Goal: Task Accomplishment & Management: Manage account settings

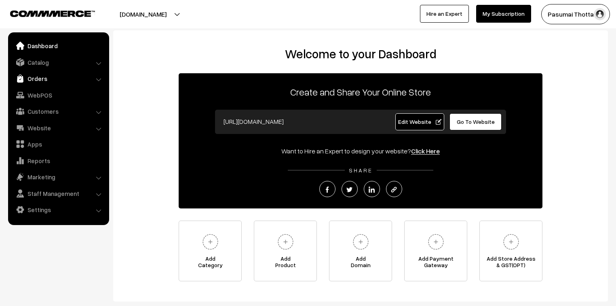
click at [39, 80] on link "Orders" at bounding box center [58, 78] width 96 height 15
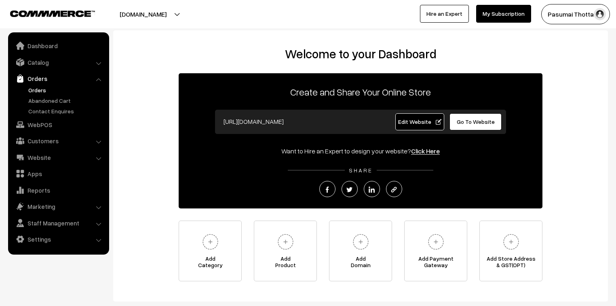
click at [39, 89] on link "Orders" at bounding box center [66, 90] width 80 height 8
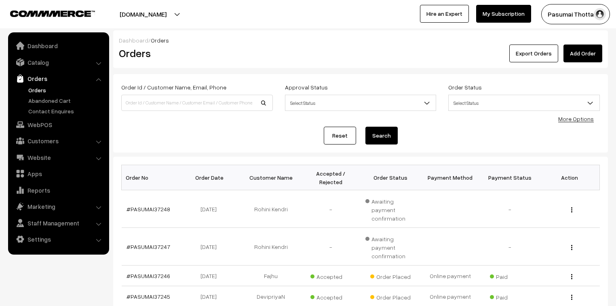
click at [578, 118] on link "More Options" at bounding box center [576, 118] width 36 height 7
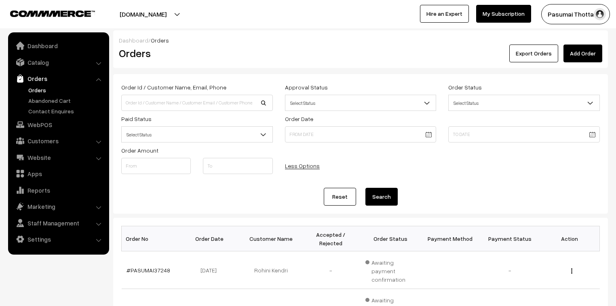
click at [153, 134] on span "Select Status" at bounding box center [197, 134] width 151 height 14
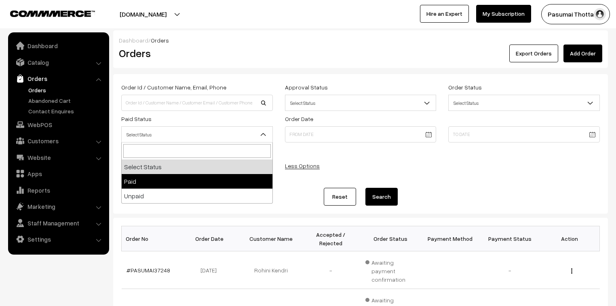
select select "1"
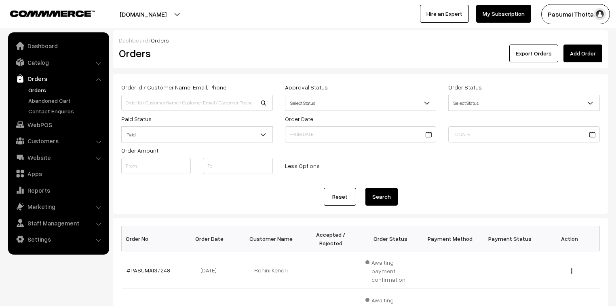
click at [387, 197] on button "Search" at bounding box center [381, 197] width 32 height 18
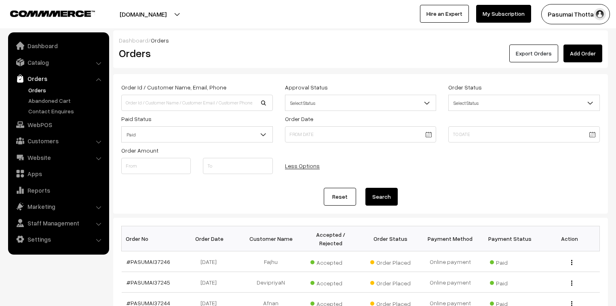
click at [526, 57] on button "Export Orders" at bounding box center [533, 53] width 49 height 18
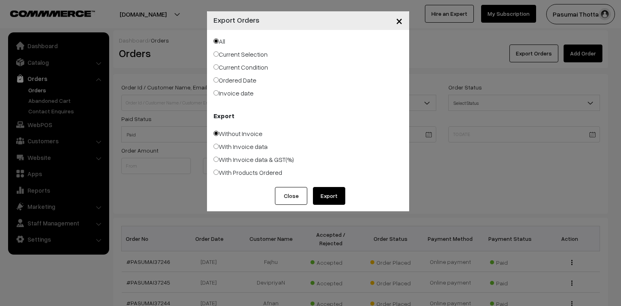
click at [244, 80] on label "Ordered Date" at bounding box center [234, 80] width 43 height 10
click at [219, 80] on input "Ordered Date" at bounding box center [215, 79] width 5 height 5
radio input "true"
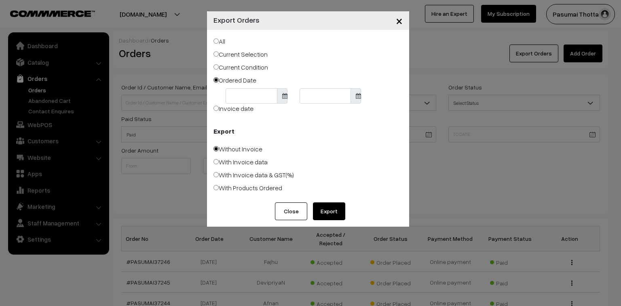
click at [244, 95] on body "Thank you for showing interest. Our team will call you shortly. Close pasumaith…" at bounding box center [310, 279] width 621 height 559
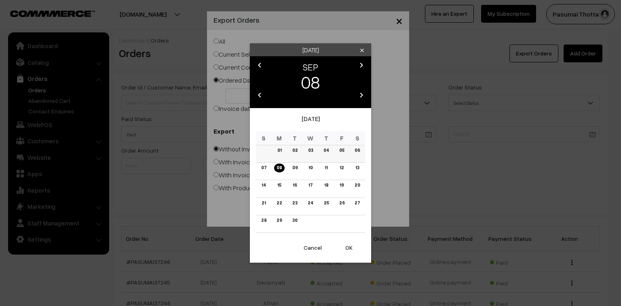
click at [358, 150] on link "06" at bounding box center [357, 150] width 10 height 8
click at [348, 247] on button "OK" at bounding box center [349, 247] width 32 height 18
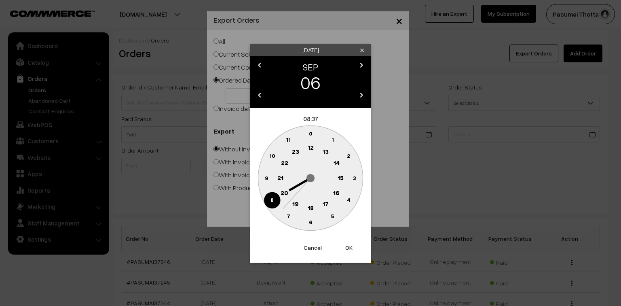
click at [348, 247] on button "OK" at bounding box center [349, 247] width 32 height 18
type input "06-09-2025"
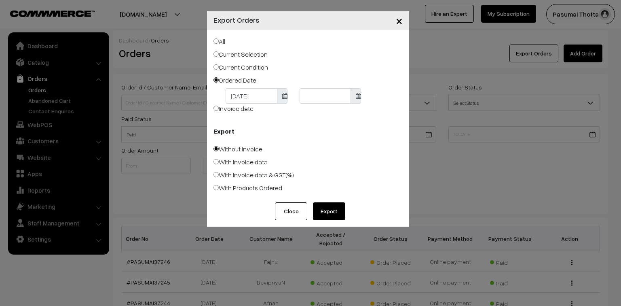
click at [348, 247] on div "× Export Orders All Current Selection Current Condition Ordered Date 06-09-2025" at bounding box center [310, 153] width 621 height 306
click at [305, 94] on body "Thank you for showing interest. Our team will call you shortly. Close pasumaith…" at bounding box center [310, 279] width 621 height 559
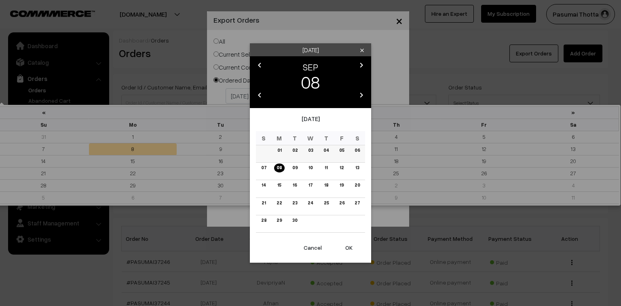
click at [358, 147] on link "06" at bounding box center [357, 150] width 10 height 8
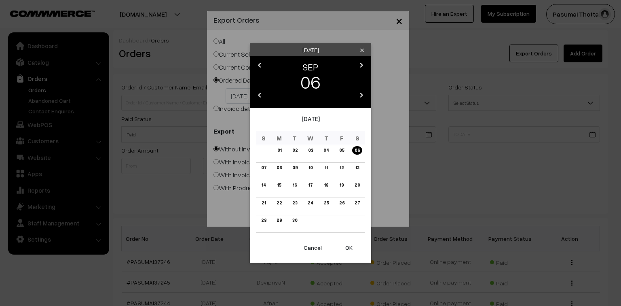
click at [349, 246] on button "OK" at bounding box center [349, 247] width 32 height 18
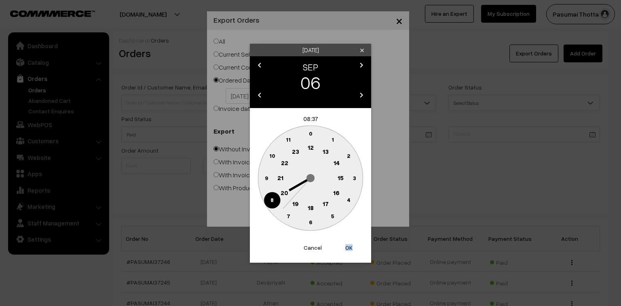
click at [349, 246] on button "OK" at bounding box center [349, 247] width 32 height 18
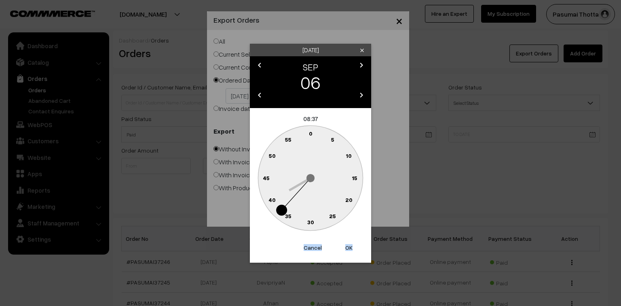
click at [349, 246] on button "OK" at bounding box center [349, 247] width 32 height 18
type input "06-09-2025"
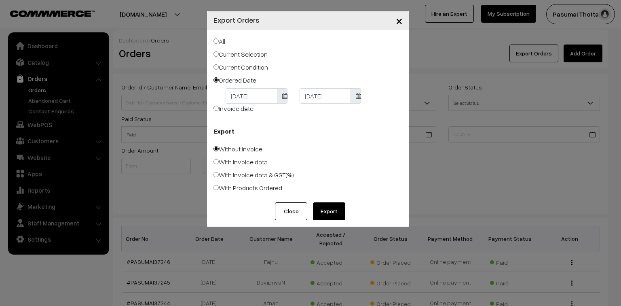
click at [331, 215] on button "Export" at bounding box center [329, 211] width 32 height 18
click at [404, 23] on button "×" at bounding box center [399, 20] width 20 height 25
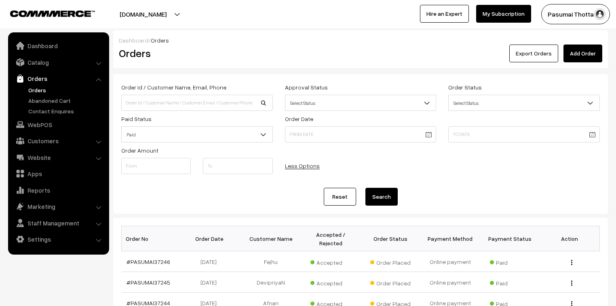
click at [538, 57] on button "Export Orders" at bounding box center [533, 53] width 49 height 18
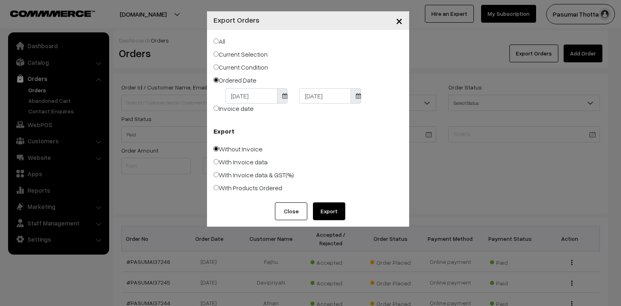
click at [394, 22] on button "×" at bounding box center [399, 20] width 20 height 25
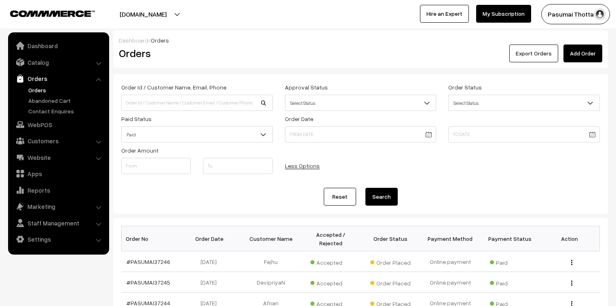
click at [531, 58] on button "Export Orders" at bounding box center [533, 53] width 49 height 18
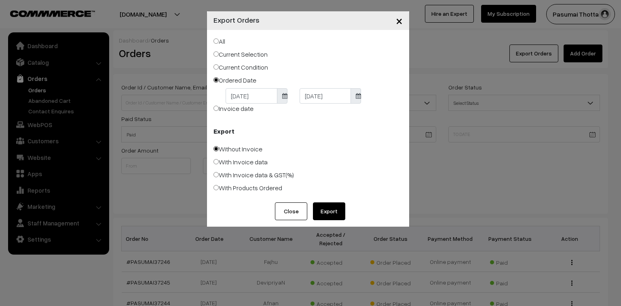
click at [404, 21] on button "×" at bounding box center [399, 20] width 20 height 25
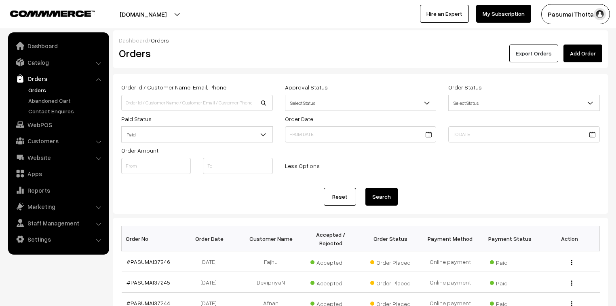
click at [534, 52] on button "Export Orders" at bounding box center [533, 53] width 49 height 18
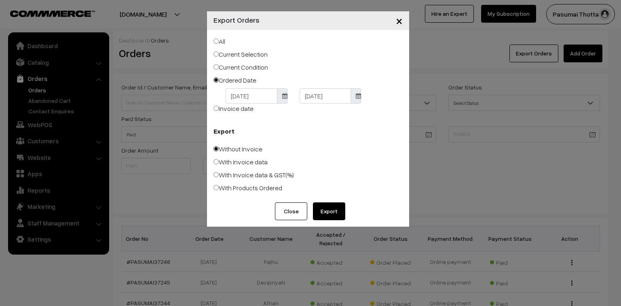
click at [284, 97] on icon at bounding box center [284, 96] width 5 height 6
click at [242, 96] on body "Thank you for showing interest. Our team will call you shortly. Close [DOMAIN_N…" at bounding box center [310, 279] width 621 height 559
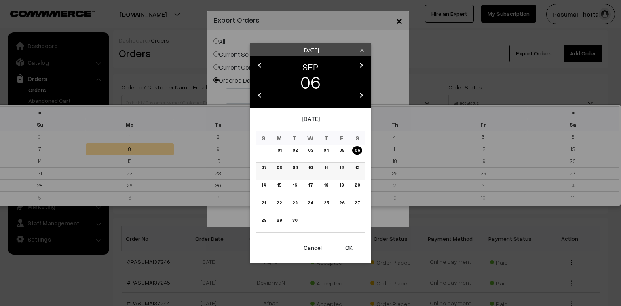
click at [264, 169] on link "07" at bounding box center [264, 167] width 10 height 8
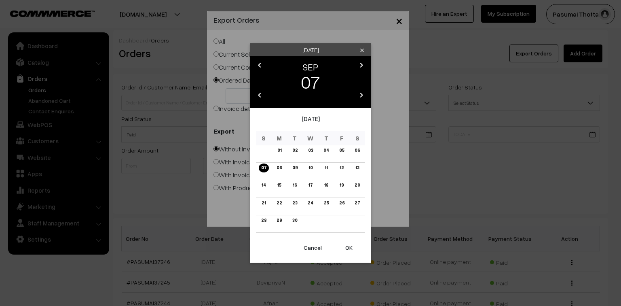
click at [344, 246] on button "OK" at bounding box center [349, 247] width 32 height 18
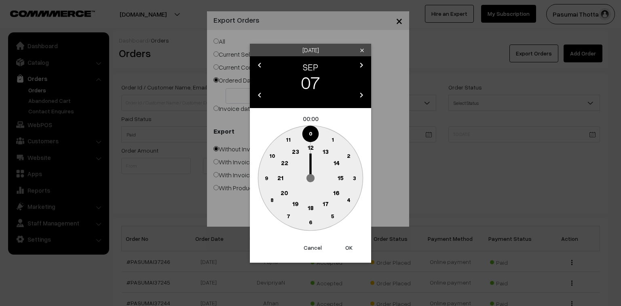
click at [348, 246] on button "OK" at bounding box center [349, 247] width 32 height 18
type input "07-09-2025"
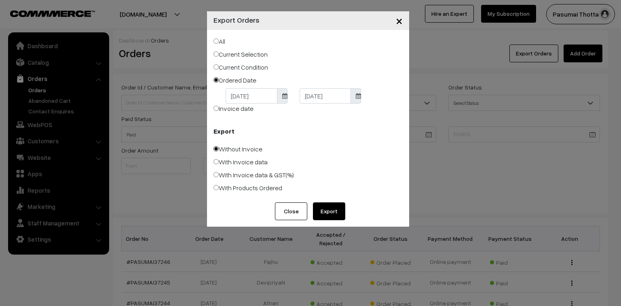
click at [361, 97] on icon at bounding box center [358, 96] width 5 height 6
click at [360, 95] on icon at bounding box center [358, 96] width 5 height 6
click at [356, 95] on icon at bounding box center [358, 96] width 5 height 6
click at [358, 94] on icon at bounding box center [358, 96] width 5 height 6
click at [319, 94] on body "Thank you for showing interest. Our team will call you shortly. Close pasumaith…" at bounding box center [310, 279] width 621 height 559
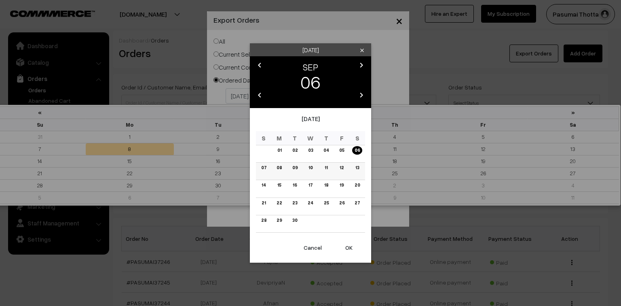
click at [279, 170] on link "08" at bounding box center [279, 167] width 10 height 8
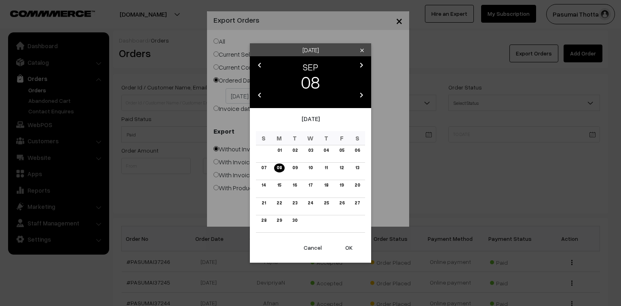
click at [350, 246] on button "OK" at bounding box center [349, 247] width 32 height 18
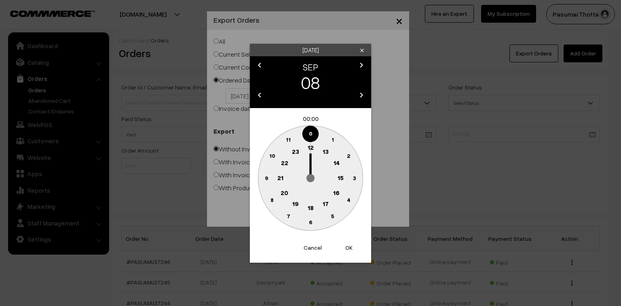
click at [350, 245] on button "OK" at bounding box center [349, 247] width 32 height 18
type input "[DATE]"
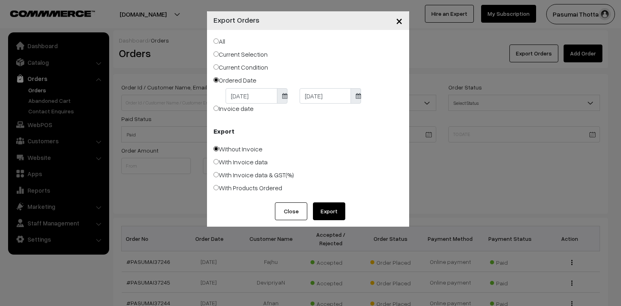
click at [333, 215] on button "Export" at bounding box center [329, 211] width 32 height 18
click at [396, 19] on span "×" at bounding box center [399, 20] width 7 height 15
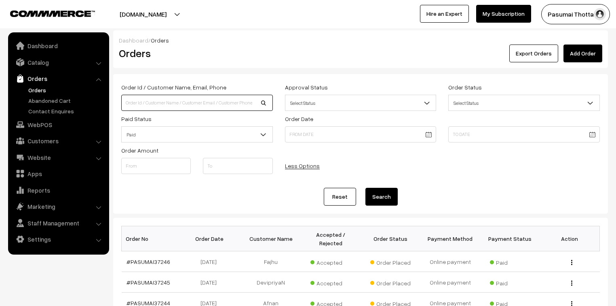
click at [203, 101] on input at bounding box center [197, 103] width 152 height 16
type input "9363590096"
click at [374, 196] on button "Search" at bounding box center [381, 197] width 32 height 18
drag, startPoint x: 157, startPoint y: 107, endPoint x: 128, endPoint y: 104, distance: 29.2
click at [128, 104] on input "9363590096" at bounding box center [197, 103] width 152 height 16
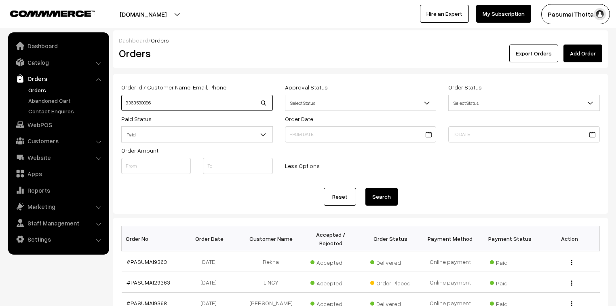
type input "9"
type input "37105"
click at [365, 188] on button "Search" at bounding box center [381, 197] width 32 height 18
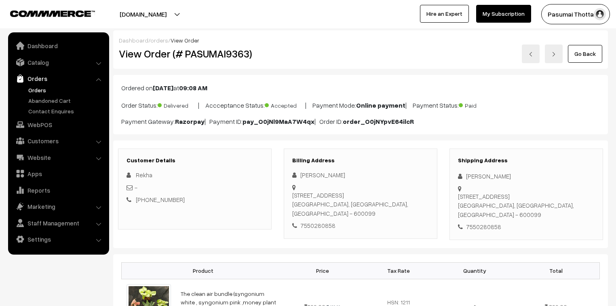
scroll to position [65, 0]
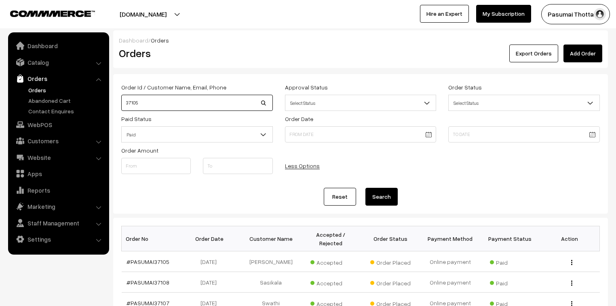
click at [145, 105] on input "37105" at bounding box center [197, 103] width 152 height 16
type input "37124"
click at [365, 188] on button "Search" at bounding box center [381, 197] width 32 height 18
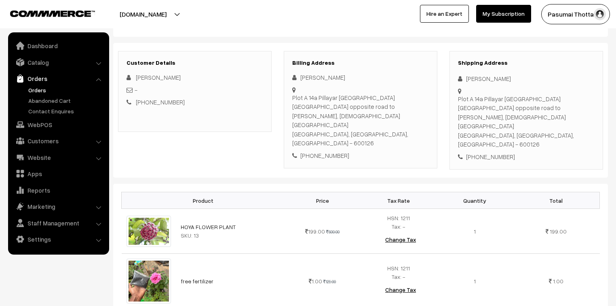
scroll to position [97, 0]
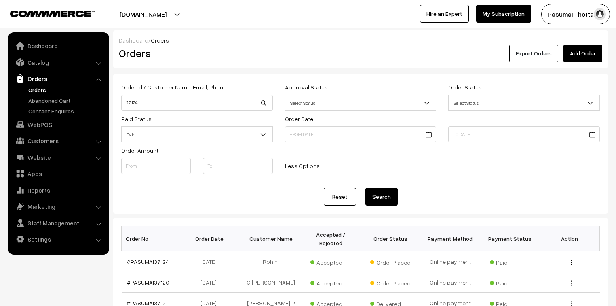
click at [534, 56] on button "Export Orders" at bounding box center [533, 53] width 49 height 18
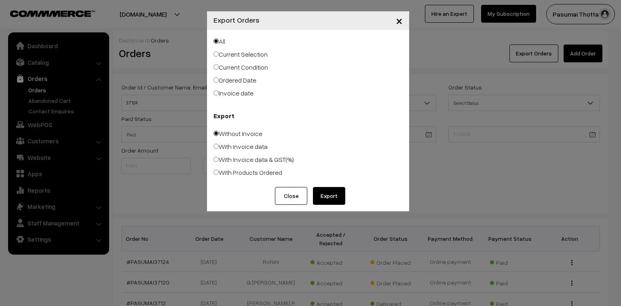
click at [242, 83] on label "Ordered Date" at bounding box center [234, 80] width 43 height 10
click at [219, 82] on input "Ordered Date" at bounding box center [215, 79] width 5 height 5
radio input "true"
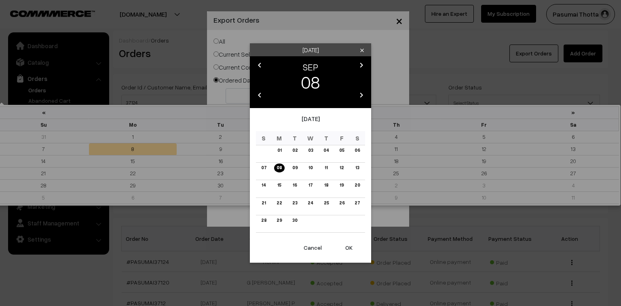
click at [241, 93] on body "Thank you for showing interest. Our team will call you shortly. Close pasumaith…" at bounding box center [310, 279] width 621 height 559
click at [264, 167] on link "07" at bounding box center [264, 167] width 10 height 8
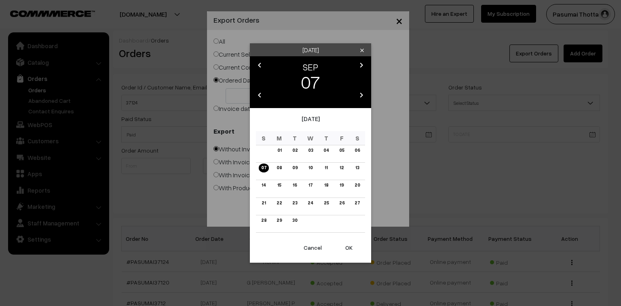
click at [351, 246] on button "OK" at bounding box center [349, 247] width 32 height 18
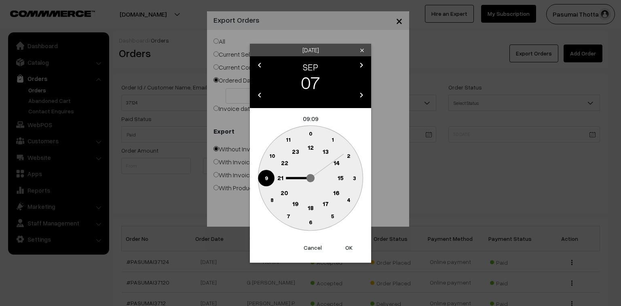
click at [351, 246] on button "OK" at bounding box center [349, 247] width 32 height 18
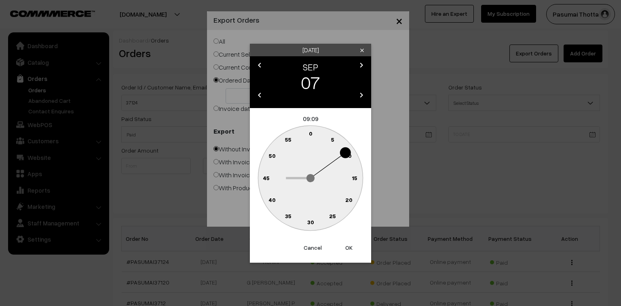
click at [351, 246] on button "OK" at bounding box center [349, 247] width 32 height 18
type input "07-09-2025"
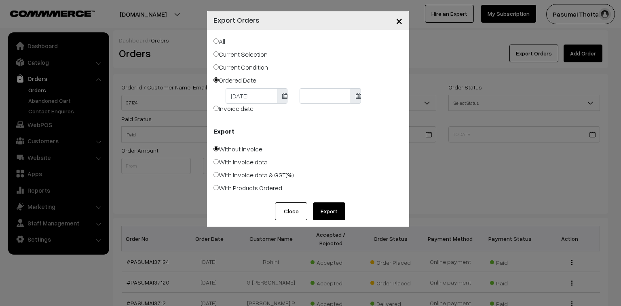
click at [260, 186] on label "With Products Ordered" at bounding box center [247, 188] width 69 height 10
click at [219, 186] on input "With Products Ordered" at bounding box center [215, 187] width 5 height 5
radio input "true"
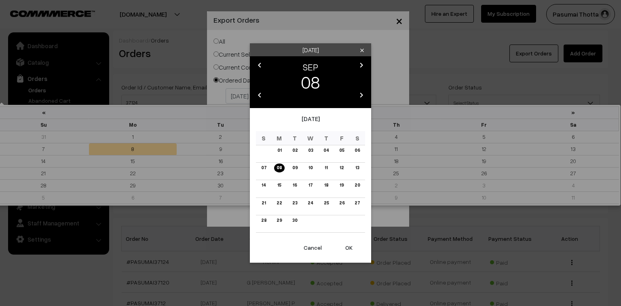
click at [318, 93] on body "Thank you for showing interest. Our team will call you shortly. Close pasumaith…" at bounding box center [310, 279] width 621 height 559
click at [281, 169] on link "08" at bounding box center [279, 167] width 10 height 8
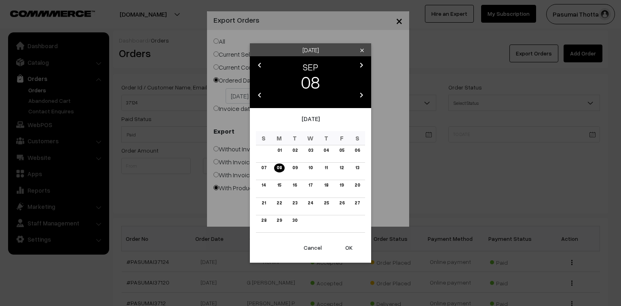
click at [346, 245] on button "OK" at bounding box center [349, 247] width 32 height 18
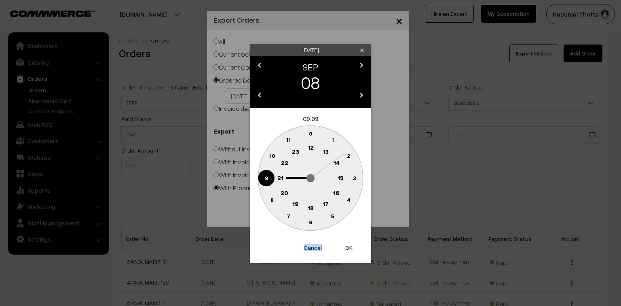
click at [346, 245] on button "OK" at bounding box center [349, 247] width 32 height 18
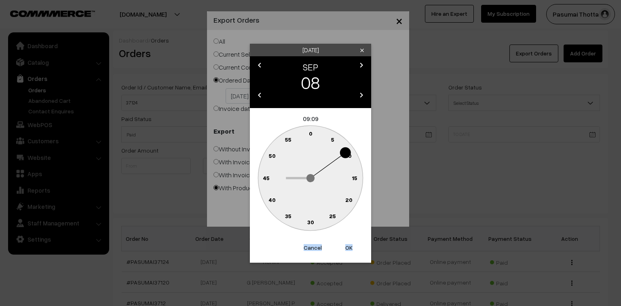
click at [346, 245] on button "OK" at bounding box center [349, 247] width 32 height 18
type input "[DATE]"
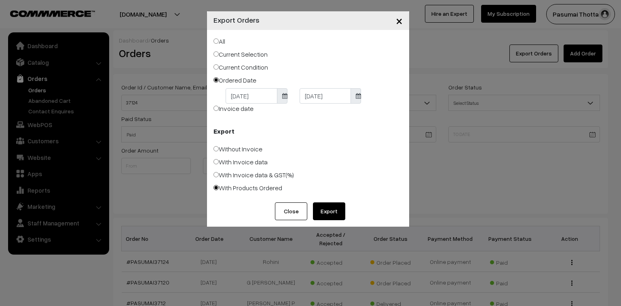
click at [333, 216] on button "Export" at bounding box center [329, 211] width 32 height 18
click at [399, 19] on span "×" at bounding box center [399, 20] width 7 height 15
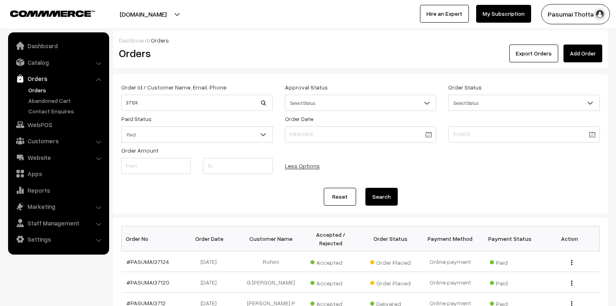
click at [36, 91] on link "Orders" at bounding box center [66, 90] width 80 height 8
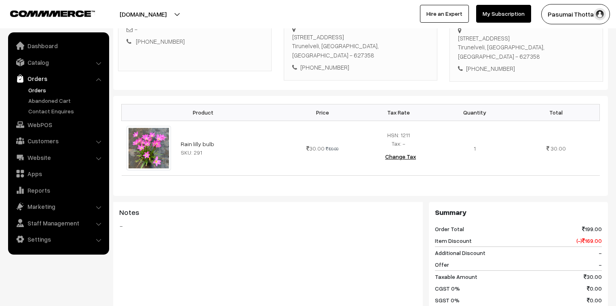
scroll to position [65, 0]
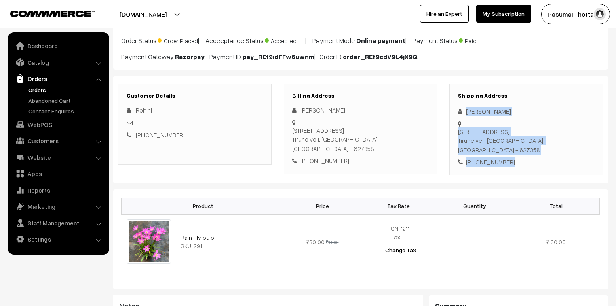
drag, startPoint x: 465, startPoint y: 111, endPoint x: 516, endPoint y: 140, distance: 58.5
click at [516, 140] on div "Shipping Address Rohini Praveen 11.Grand new street, Thachanallur Tirunelveli, …" at bounding box center [526, 129] width 154 height 91
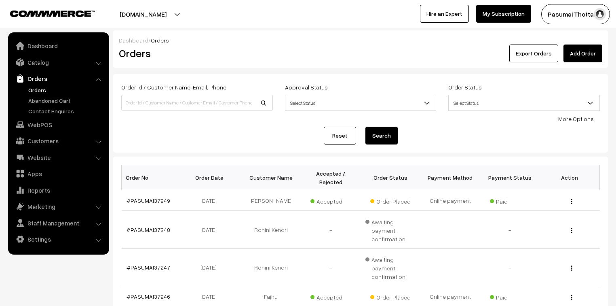
click at [586, 121] on link "More Options" at bounding box center [576, 118] width 36 height 7
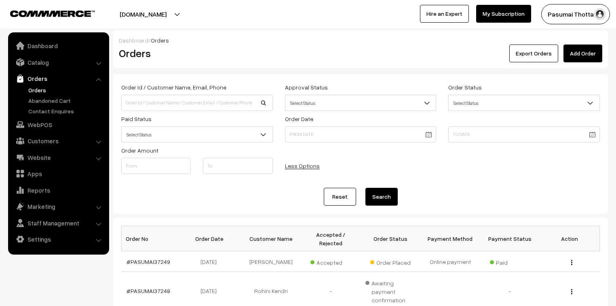
click at [186, 132] on span "Select Status" at bounding box center [197, 134] width 151 height 14
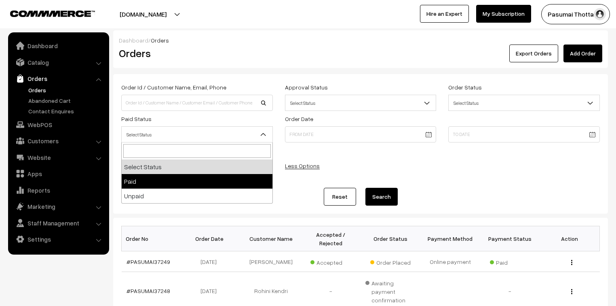
select select "1"
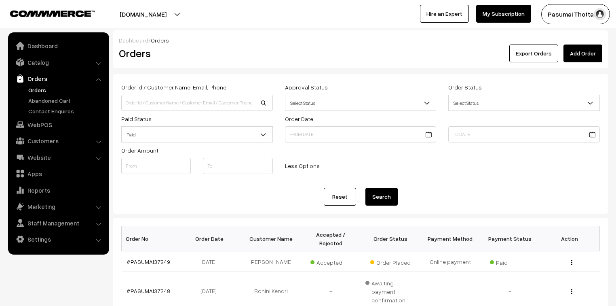
click at [378, 192] on button "Search" at bounding box center [381, 197] width 32 height 18
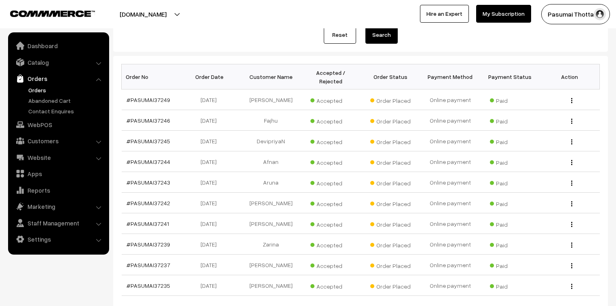
scroll to position [244, 0]
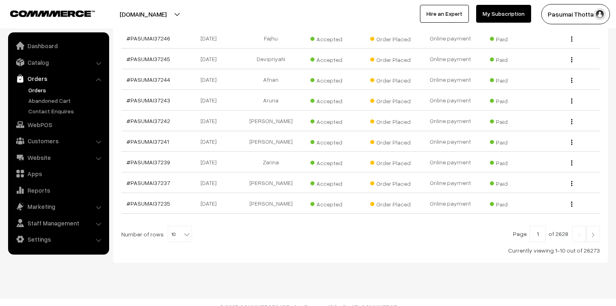
click at [184, 230] on b at bounding box center [187, 234] width 8 height 8
select select "100"
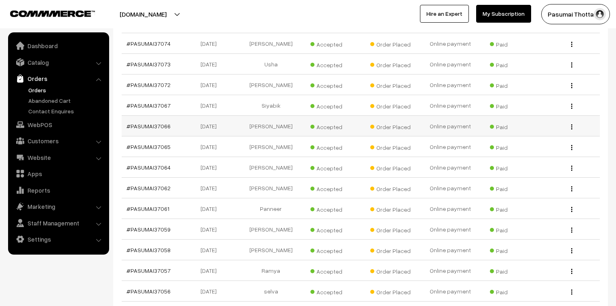
scroll to position [2943, 0]
drag, startPoint x: 154, startPoint y: 94, endPoint x: 143, endPoint y: 98, distance: 11.6
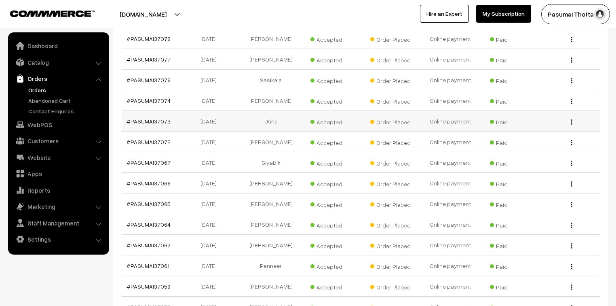
scroll to position [2910, 0]
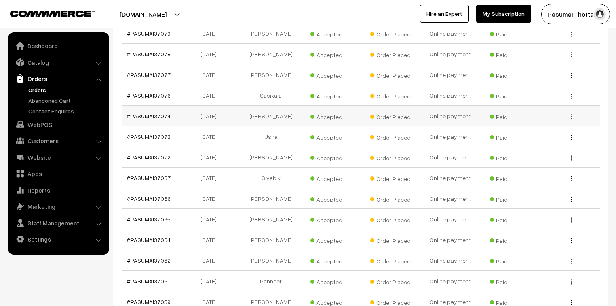
drag, startPoint x: 159, startPoint y: 94, endPoint x: 152, endPoint y: 89, distance: 8.2
drag, startPoint x: 152, startPoint y: 89, endPoint x: 165, endPoint y: 92, distance: 12.5
click at [165, 112] on link "#PASUMAI37074" at bounding box center [149, 115] width 44 height 7
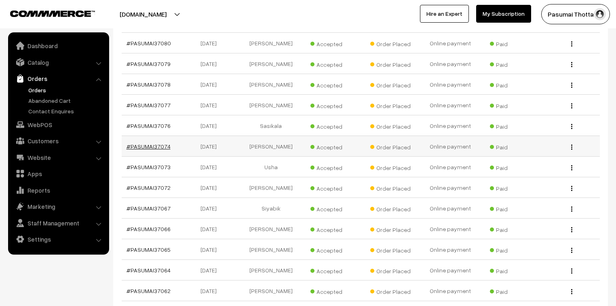
scroll to position [2846, 0]
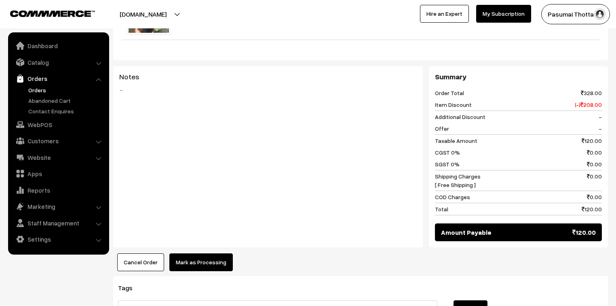
scroll to position [388, 0]
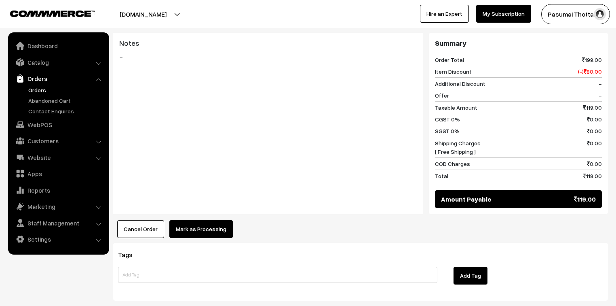
scroll to position [362, 0]
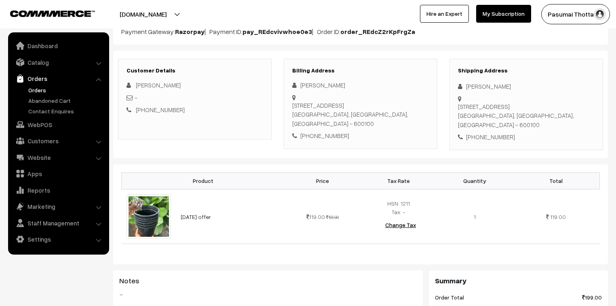
scroll to position [97, 0]
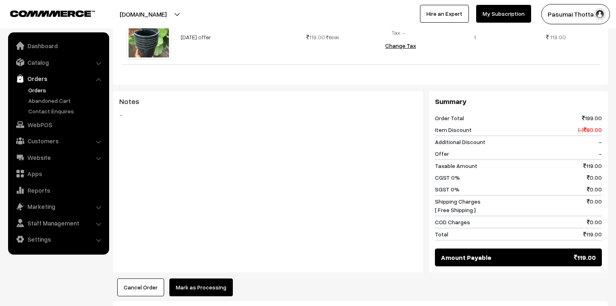
scroll to position [291, 0]
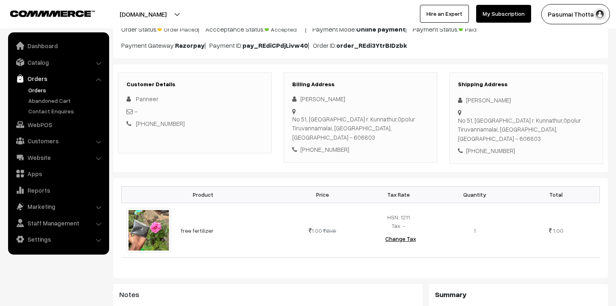
scroll to position [65, 0]
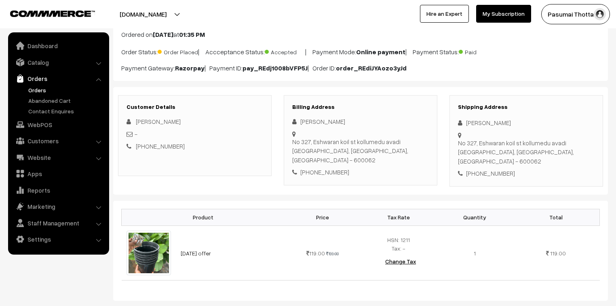
scroll to position [65, 0]
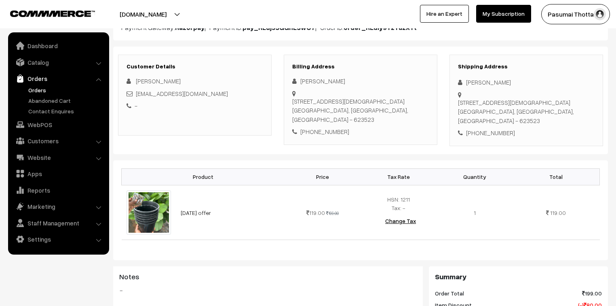
scroll to position [194, 0]
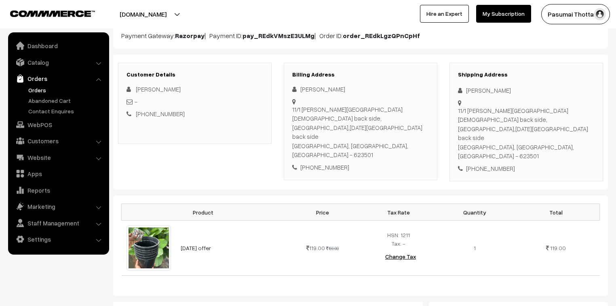
scroll to position [97, 0]
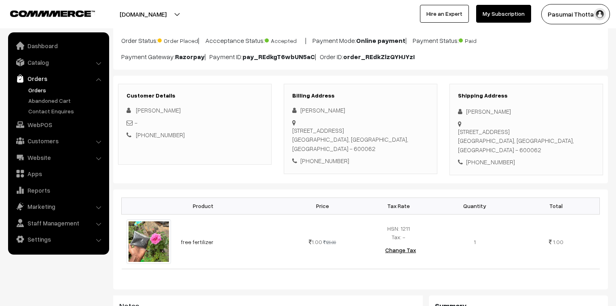
scroll to position [97, 0]
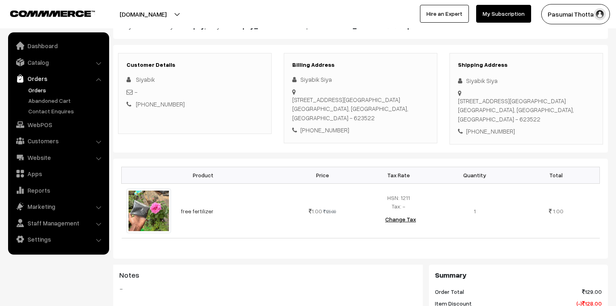
scroll to position [97, 0]
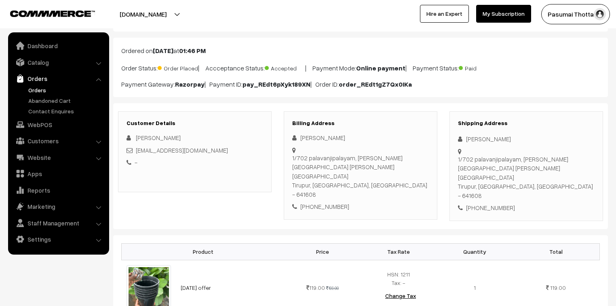
scroll to position [97, 0]
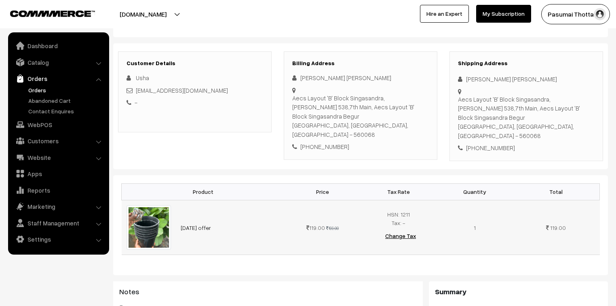
scroll to position [129, 0]
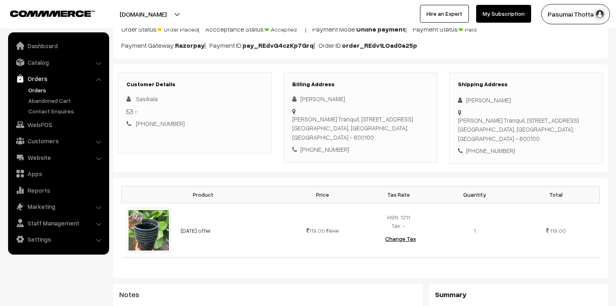
scroll to position [97, 0]
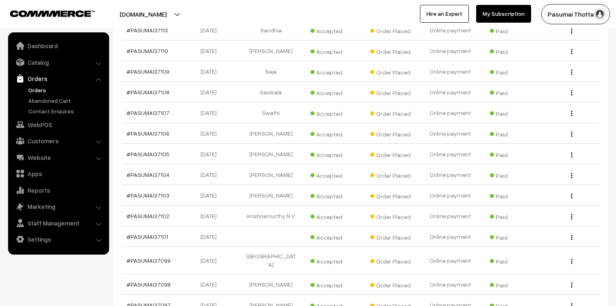
scroll to position [2328, 0]
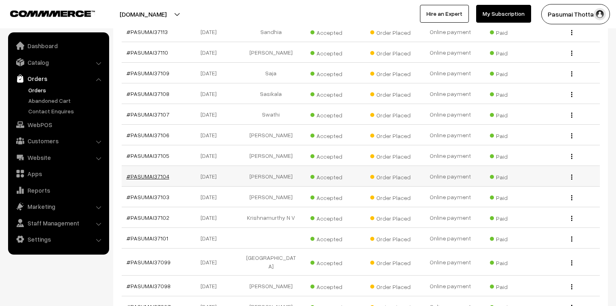
drag, startPoint x: 167, startPoint y: 137, endPoint x: 159, endPoint y: 139, distance: 7.8
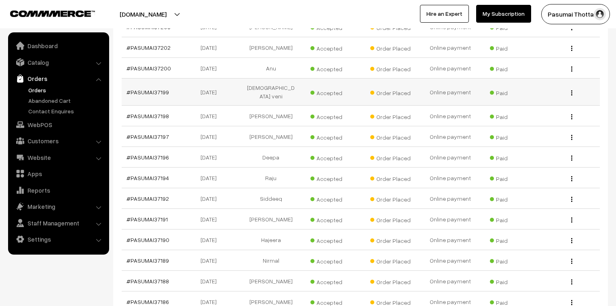
scroll to position [905, 0]
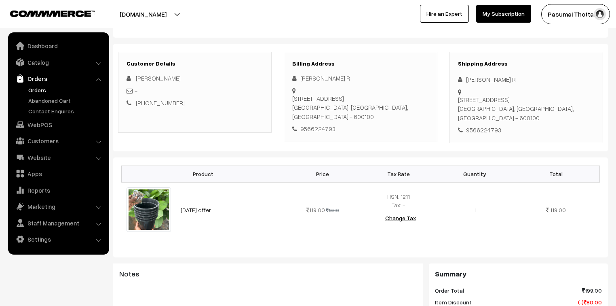
scroll to position [97, 0]
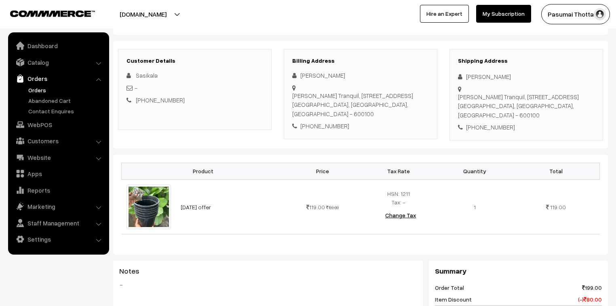
scroll to position [162, 0]
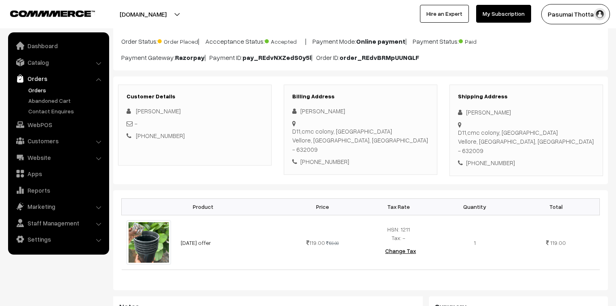
scroll to position [65, 0]
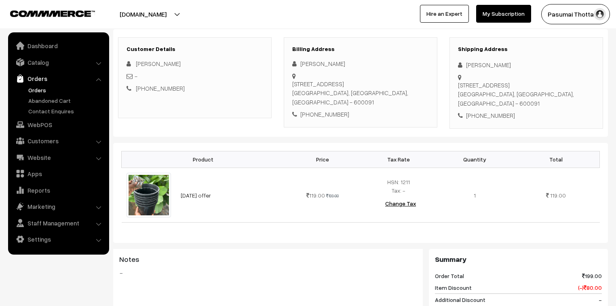
scroll to position [129, 0]
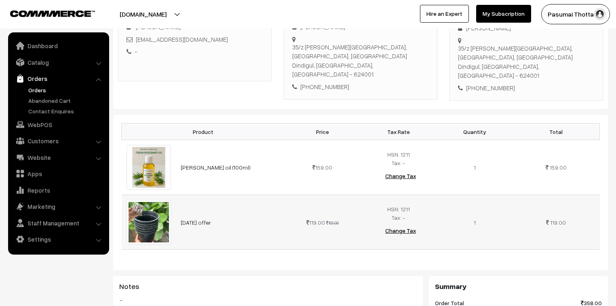
scroll to position [162, 0]
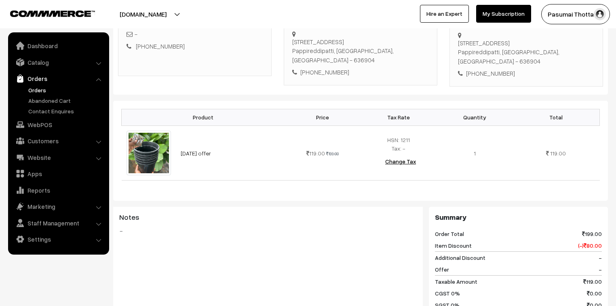
scroll to position [194, 0]
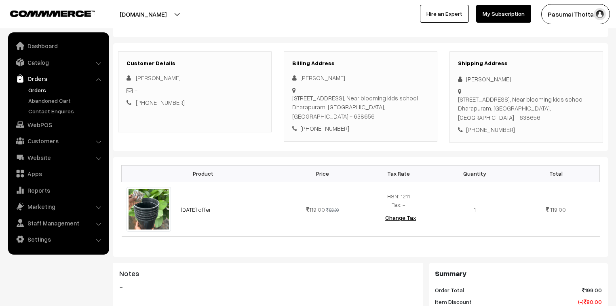
scroll to position [129, 0]
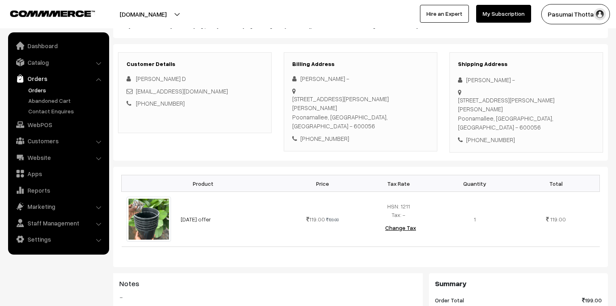
scroll to position [97, 0]
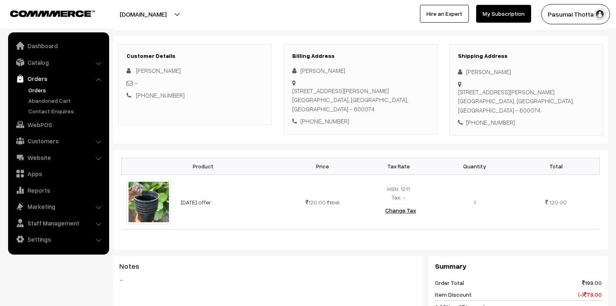
scroll to position [129, 0]
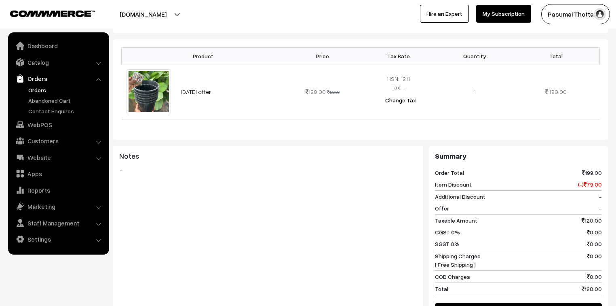
scroll to position [226, 0]
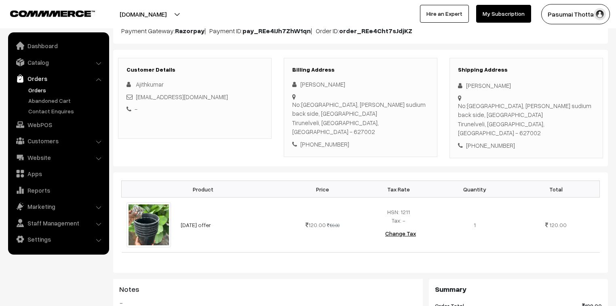
scroll to position [97, 0]
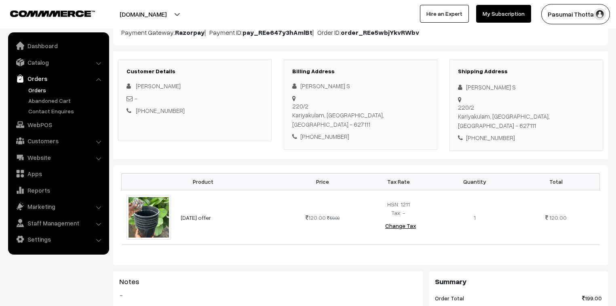
scroll to position [97, 0]
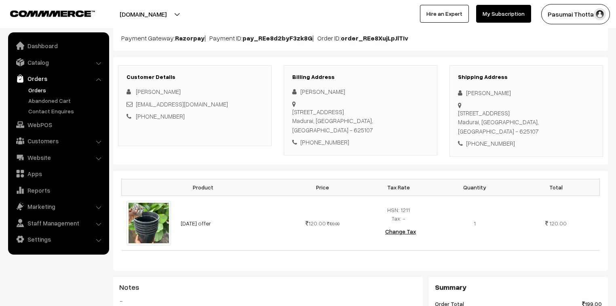
scroll to position [129, 0]
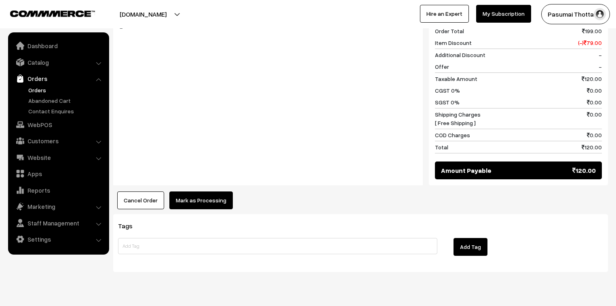
click at [213, 192] on button "Mark as Processing" at bounding box center [200, 200] width 63 height 18
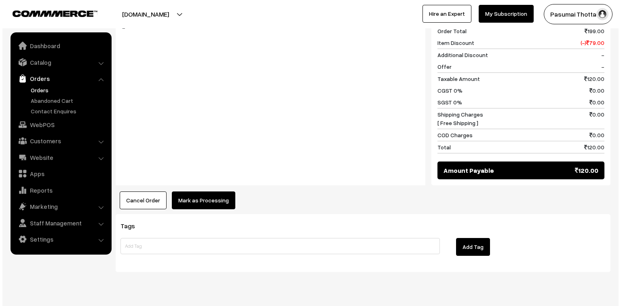
scroll to position [356, 0]
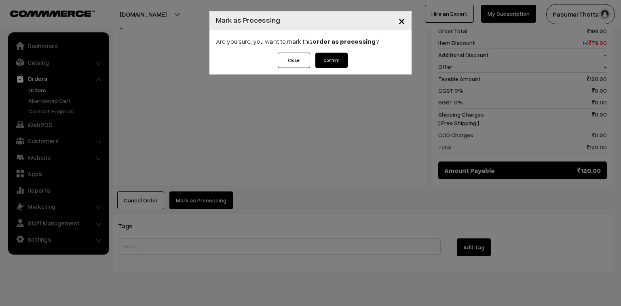
click at [327, 62] on button "Confirm" at bounding box center [331, 60] width 32 height 15
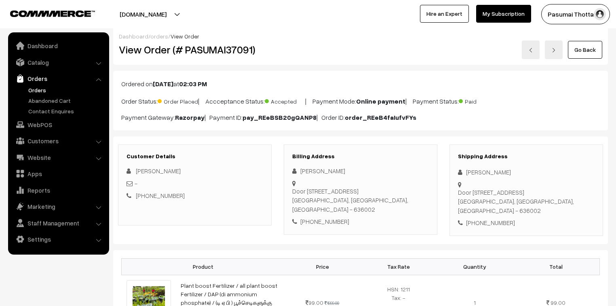
scroll to position [65, 0]
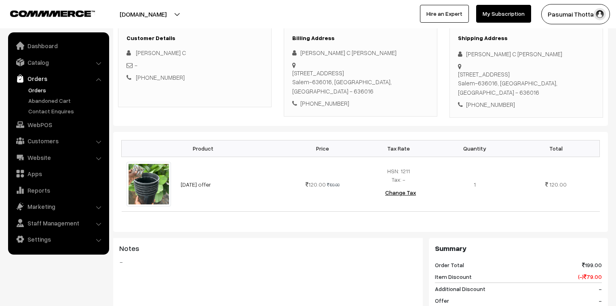
scroll to position [162, 0]
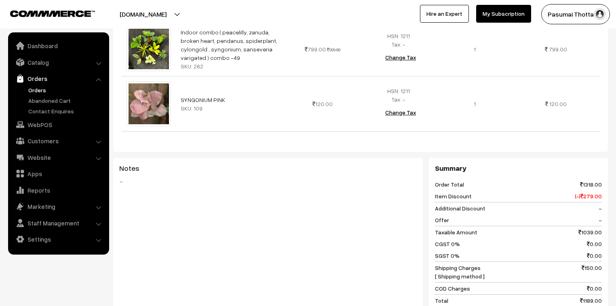
scroll to position [388, 0]
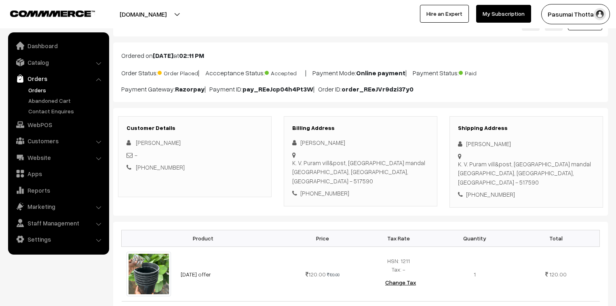
scroll to position [129, 0]
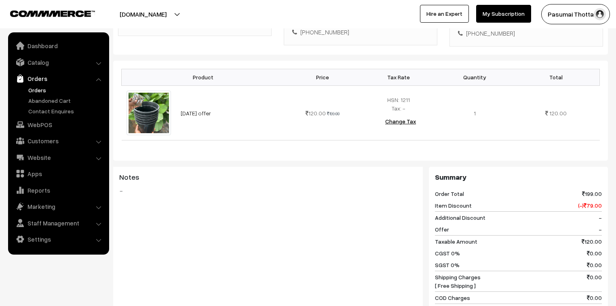
scroll to position [194, 0]
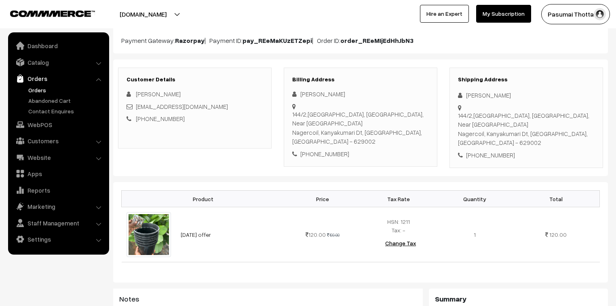
scroll to position [97, 0]
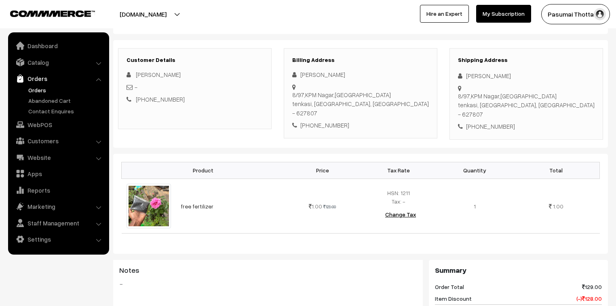
scroll to position [129, 0]
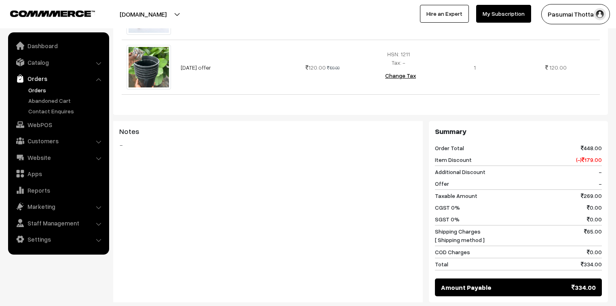
scroll to position [388, 0]
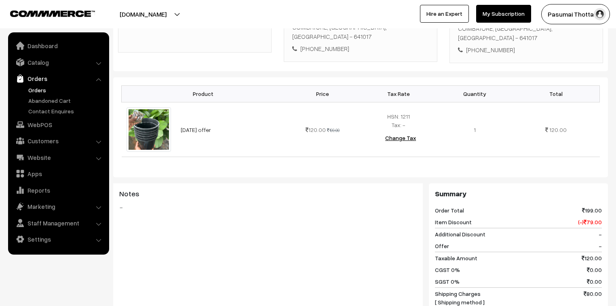
scroll to position [194, 0]
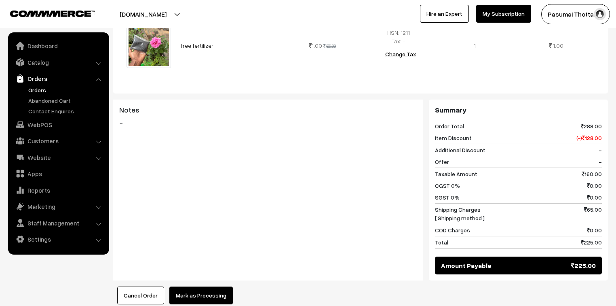
scroll to position [323, 0]
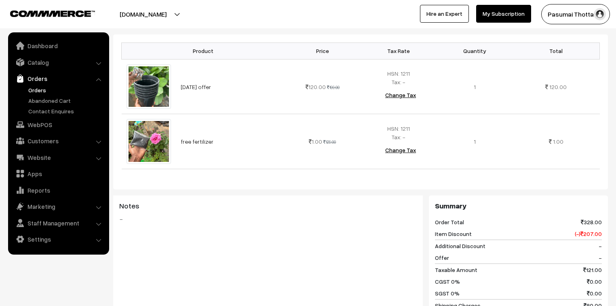
scroll to position [226, 0]
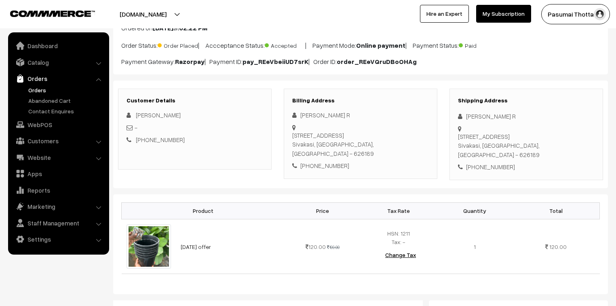
scroll to position [65, 0]
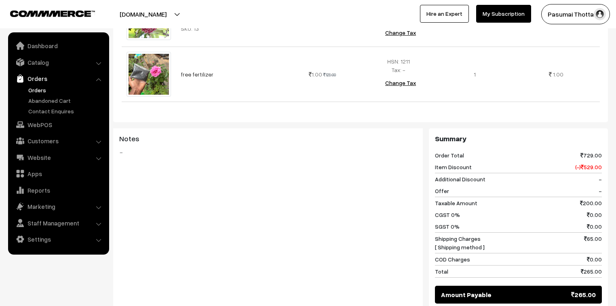
scroll to position [356, 0]
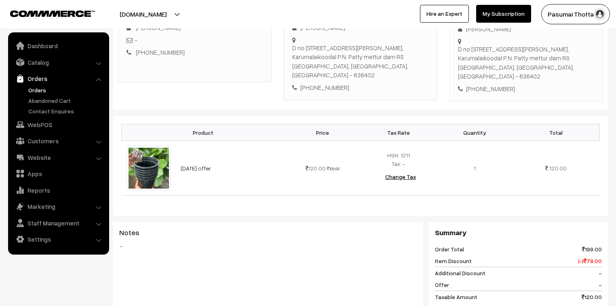
scroll to position [65, 0]
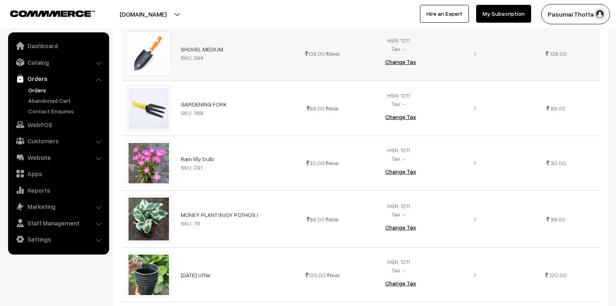
scroll to position [323, 0]
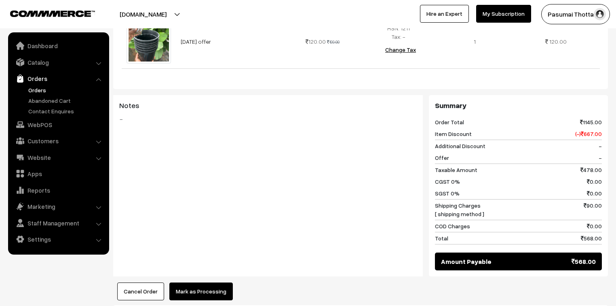
click at [207, 282] on button "Mark as Processing" at bounding box center [200, 291] width 63 height 18
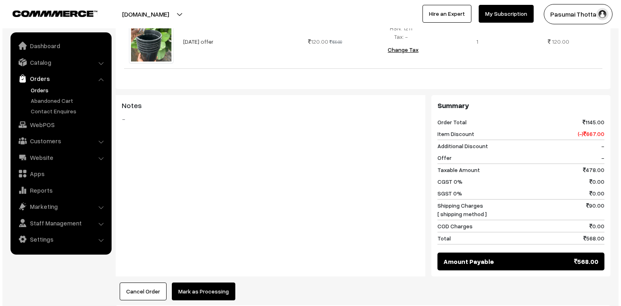
scroll to position [551, 0]
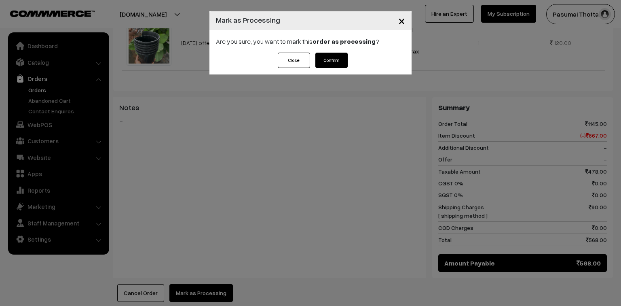
click at [317, 57] on button "Confirm" at bounding box center [331, 60] width 32 height 15
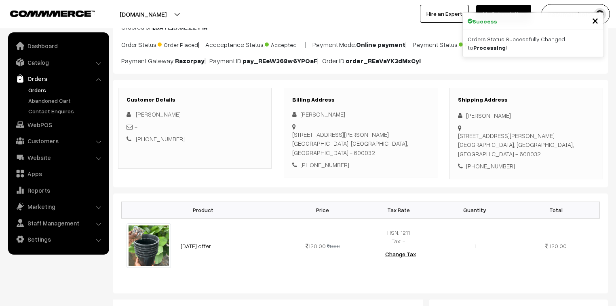
scroll to position [97, 0]
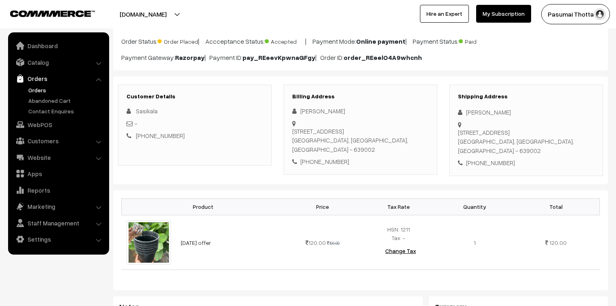
scroll to position [65, 0]
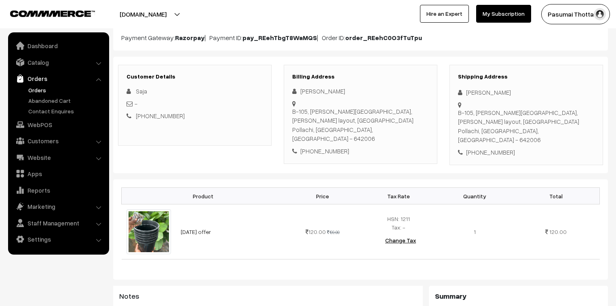
scroll to position [97, 0]
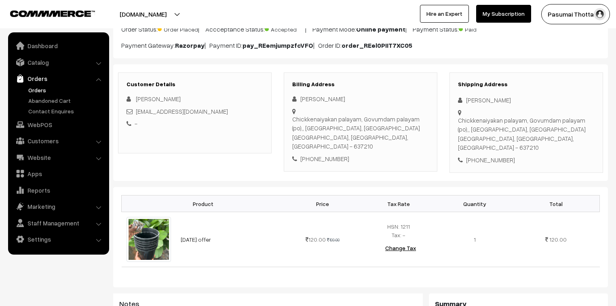
scroll to position [97, 0]
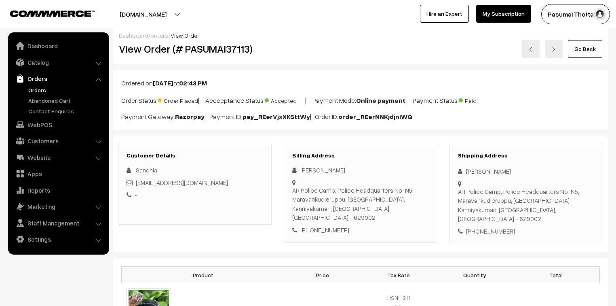
scroll to position [97, 0]
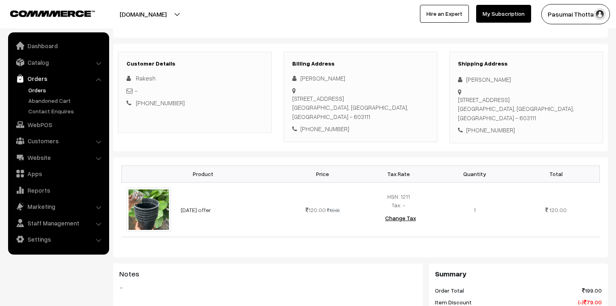
scroll to position [97, 0]
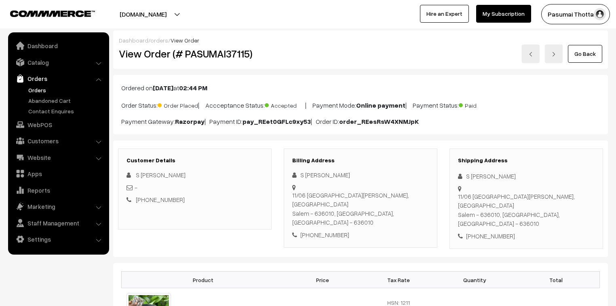
scroll to position [97, 0]
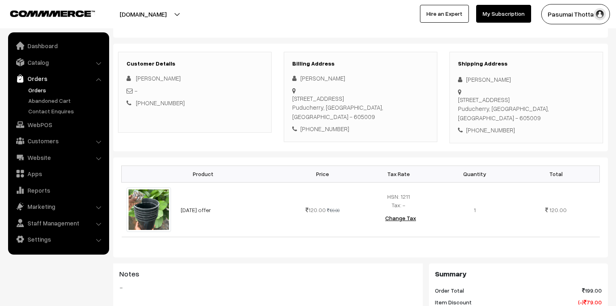
scroll to position [97, 0]
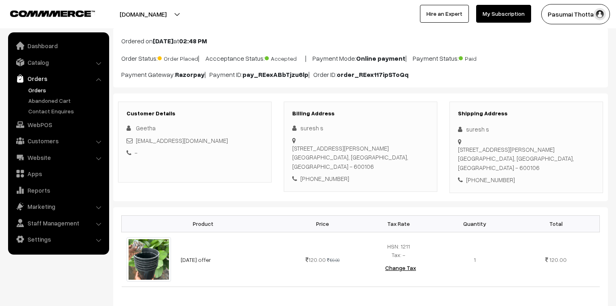
scroll to position [97, 0]
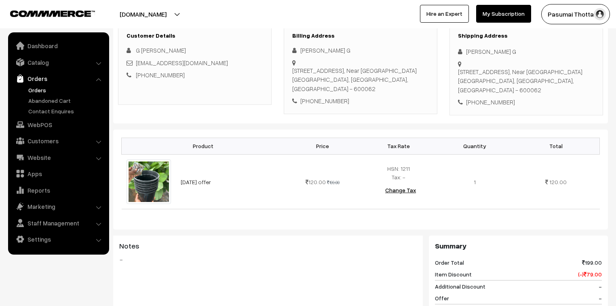
scroll to position [129, 0]
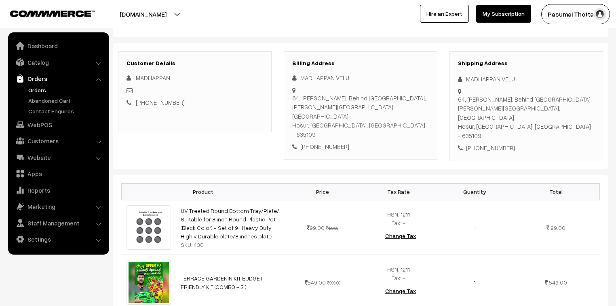
scroll to position [162, 0]
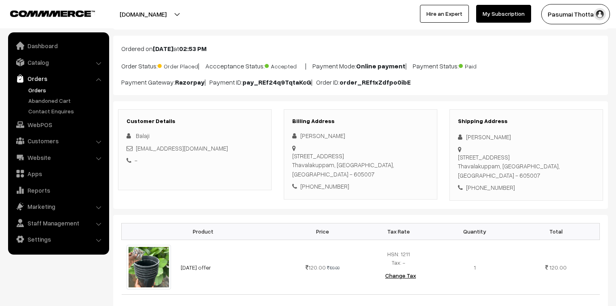
scroll to position [97, 0]
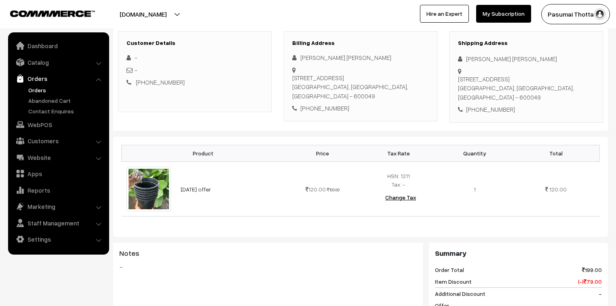
scroll to position [65, 0]
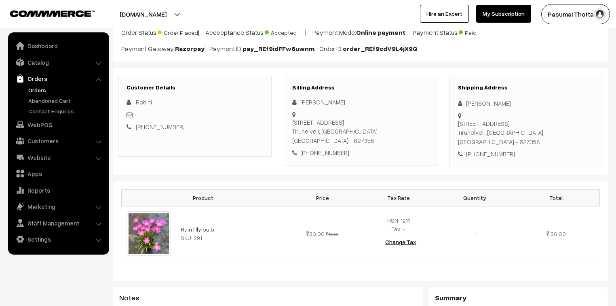
scroll to position [97, 0]
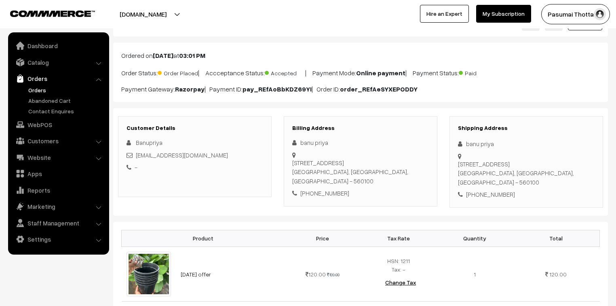
scroll to position [97, 0]
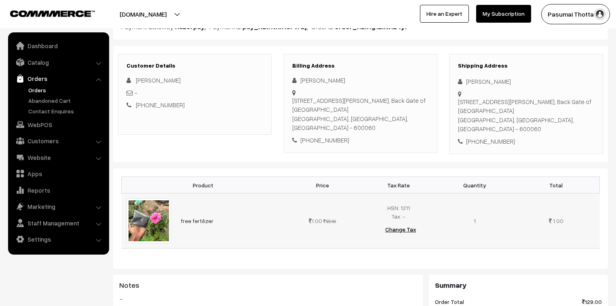
scroll to position [97, 0]
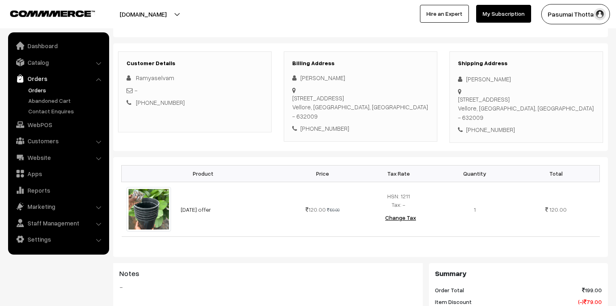
scroll to position [129, 0]
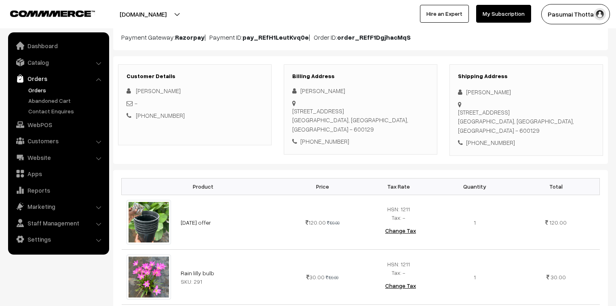
scroll to position [129, 0]
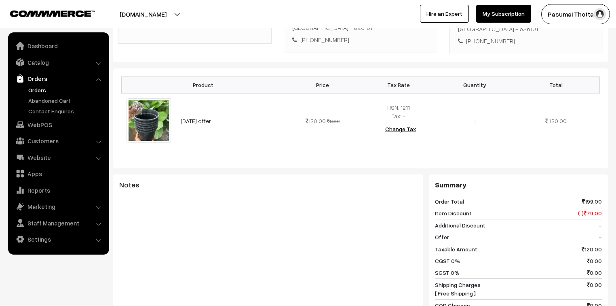
scroll to position [194, 0]
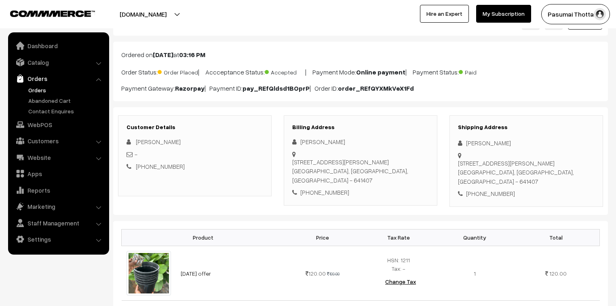
scroll to position [65, 0]
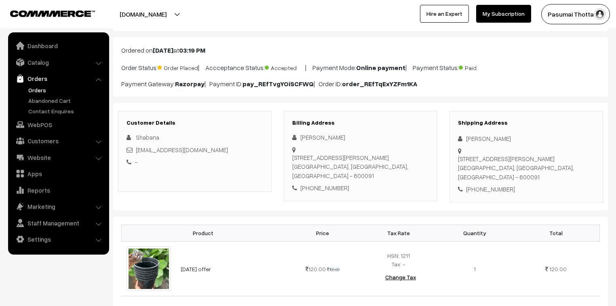
scroll to position [97, 0]
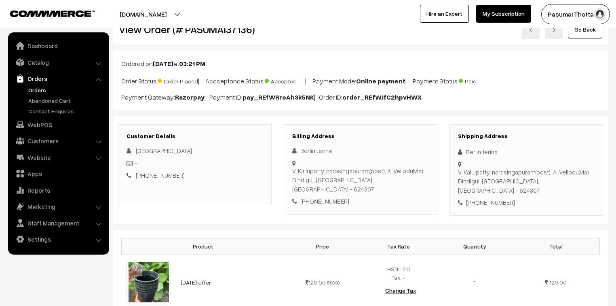
scroll to position [97, 0]
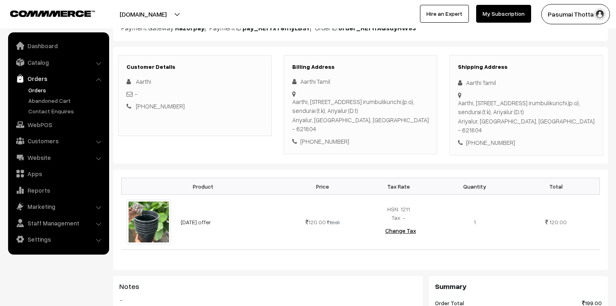
scroll to position [97, 0]
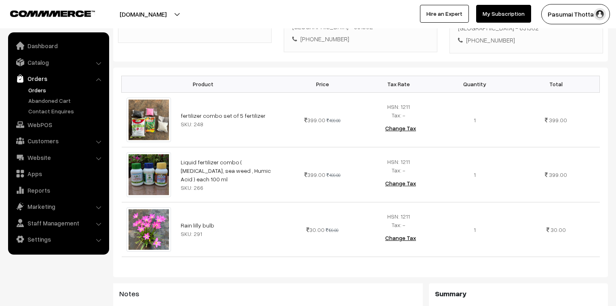
scroll to position [129, 0]
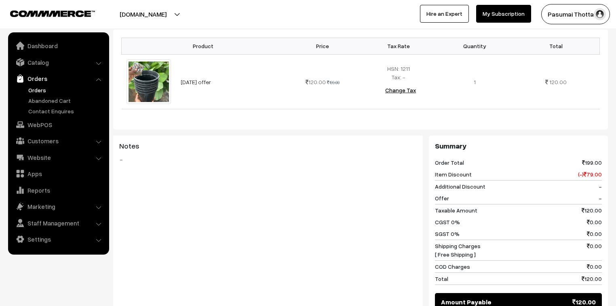
scroll to position [226, 0]
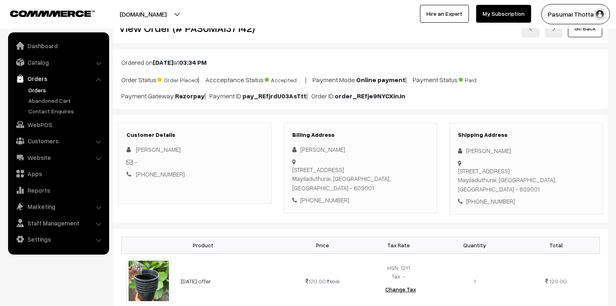
scroll to position [65, 0]
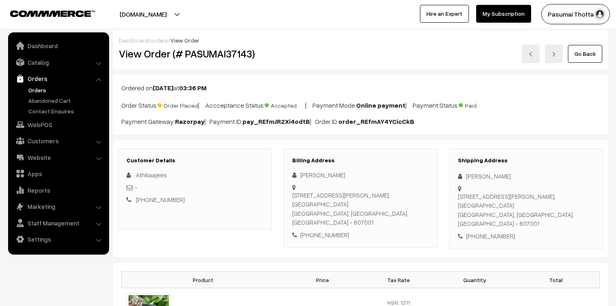
scroll to position [97, 0]
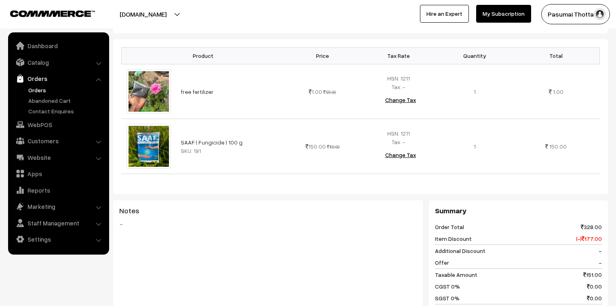
scroll to position [291, 0]
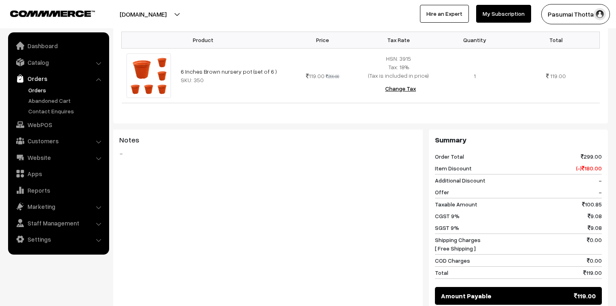
scroll to position [97, 0]
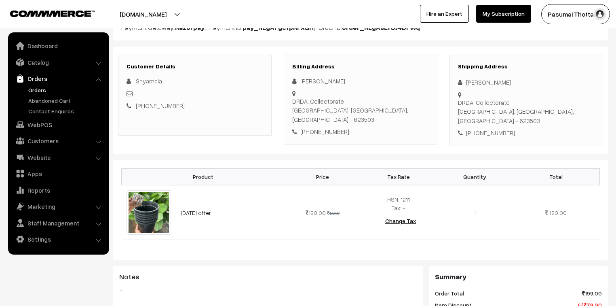
scroll to position [97, 0]
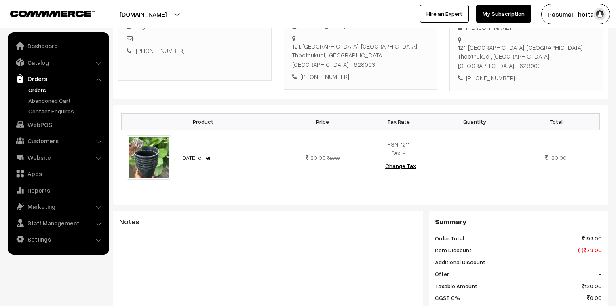
scroll to position [162, 0]
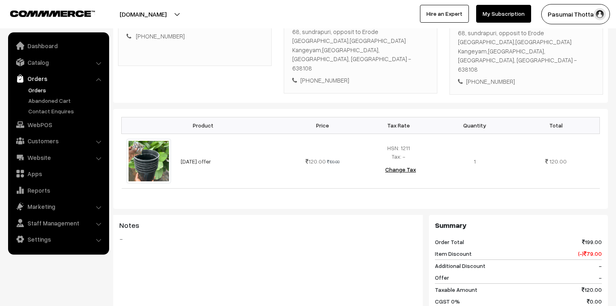
scroll to position [194, 0]
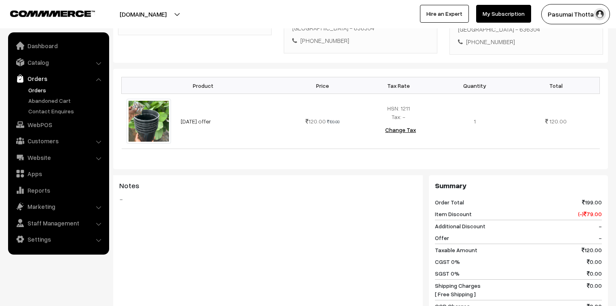
scroll to position [226, 0]
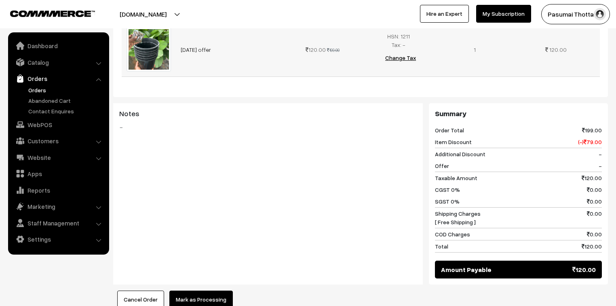
scroll to position [259, 0]
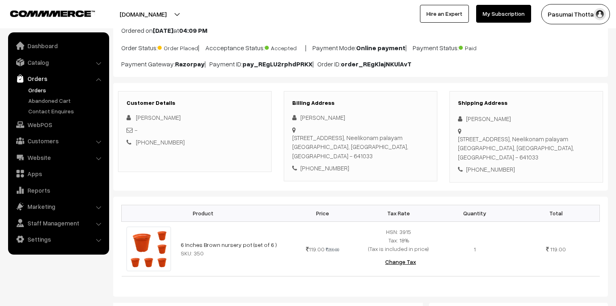
scroll to position [65, 0]
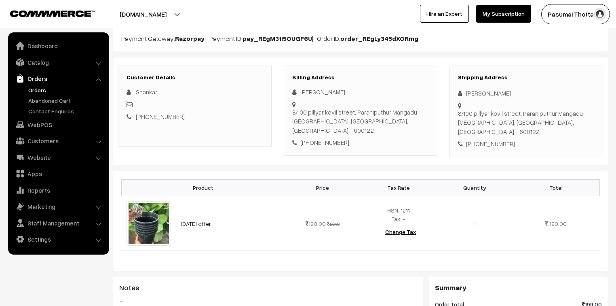
scroll to position [129, 0]
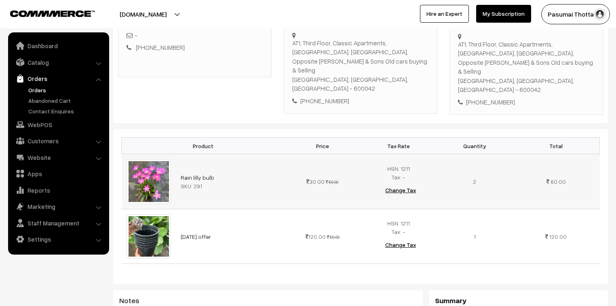
scroll to position [162, 0]
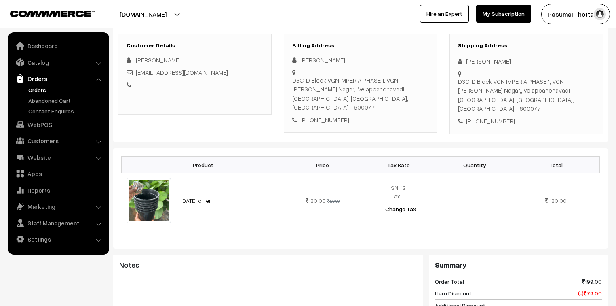
scroll to position [129, 0]
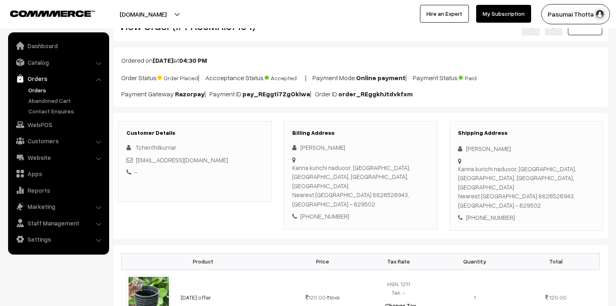
scroll to position [97, 0]
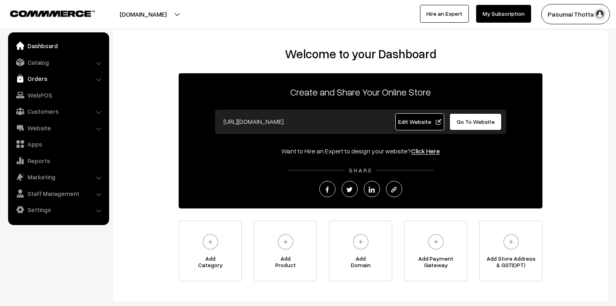
click at [33, 78] on link "Orders" at bounding box center [58, 78] width 96 height 15
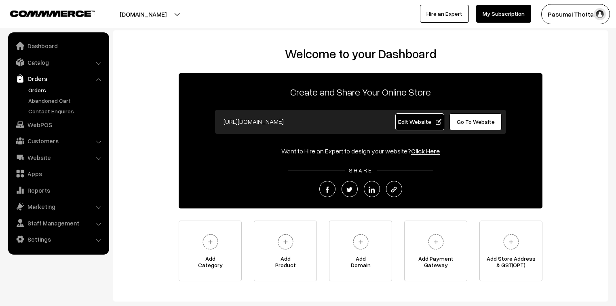
click at [42, 88] on link "Orders" at bounding box center [66, 90] width 80 height 8
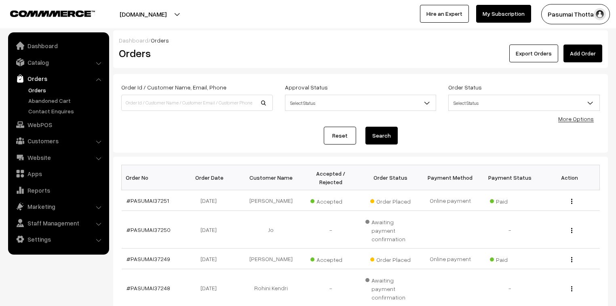
click at [570, 120] on link "More Options" at bounding box center [576, 118] width 36 height 7
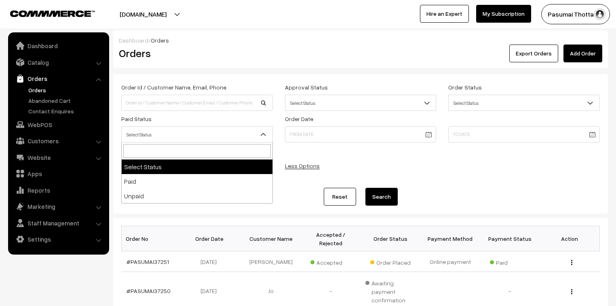
click at [175, 141] on span "Select Status" at bounding box center [197, 134] width 151 height 14
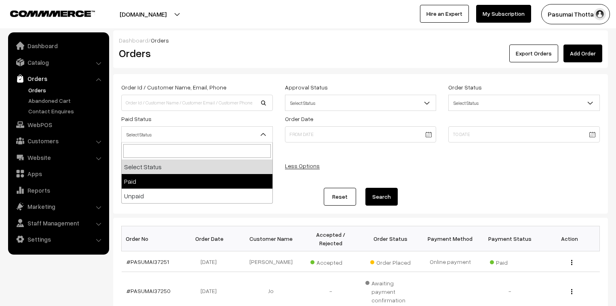
select select "1"
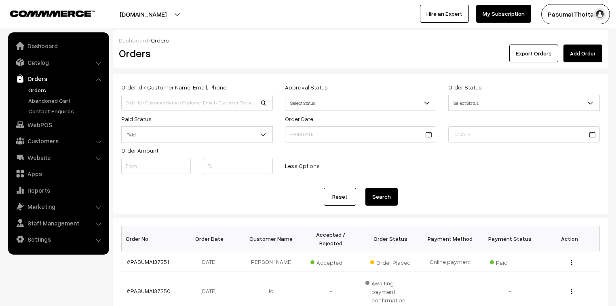
click at [386, 200] on button "Search" at bounding box center [381, 197] width 32 height 18
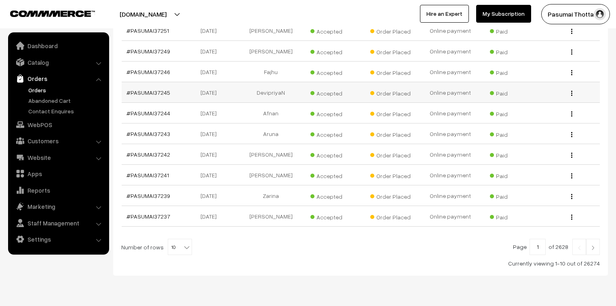
scroll to position [244, 0]
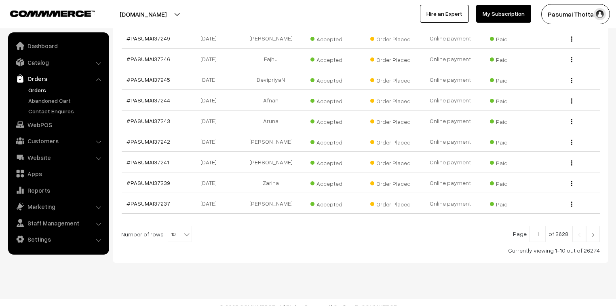
click at [183, 230] on b at bounding box center [187, 234] width 8 height 8
select select "100"
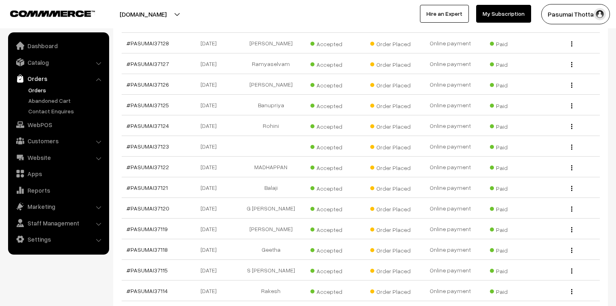
scroll to position [2102, 0]
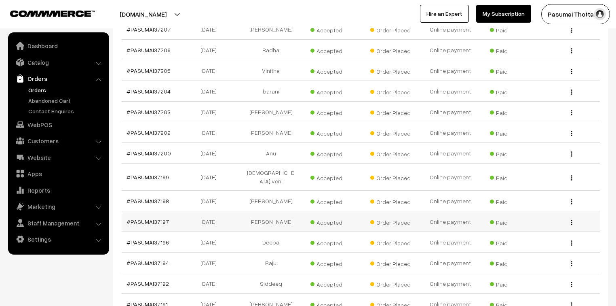
scroll to position [841, 0]
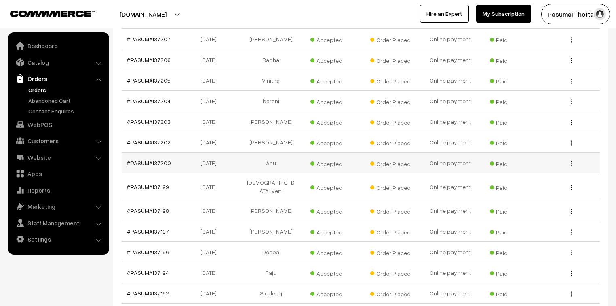
drag, startPoint x: 160, startPoint y: 154, endPoint x: 150, endPoint y: 159, distance: 11.6
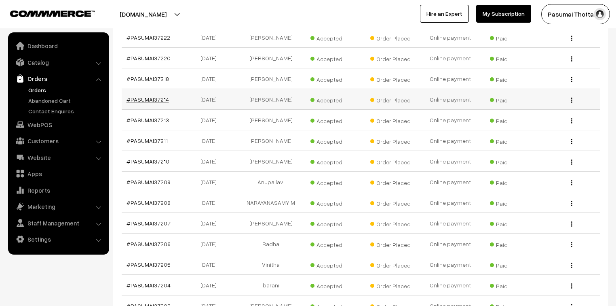
scroll to position [647, 0]
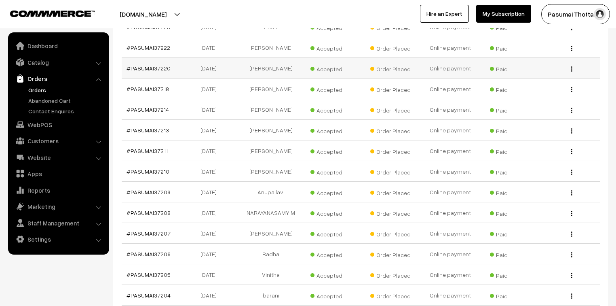
drag, startPoint x: 156, startPoint y: 61, endPoint x: 150, endPoint y: 56, distance: 7.7
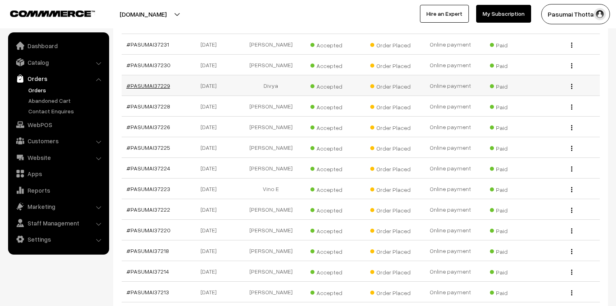
scroll to position [485, 0]
drag, startPoint x: 154, startPoint y: 71, endPoint x: 134, endPoint y: 76, distance: 20.8
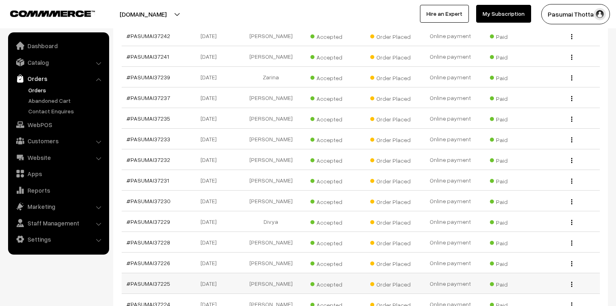
scroll to position [291, 0]
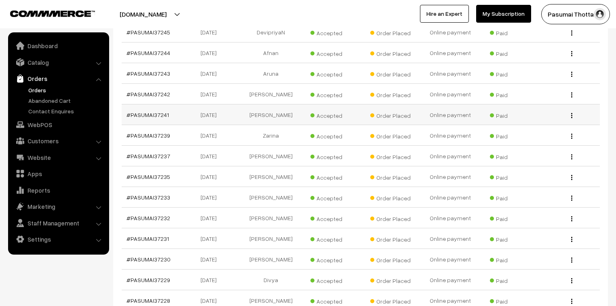
drag, startPoint x: 164, startPoint y: 105, endPoint x: 165, endPoint y: 95, distance: 10.1
click at [173, 109] on td "#PASUMAI37241" at bounding box center [152, 114] width 60 height 21
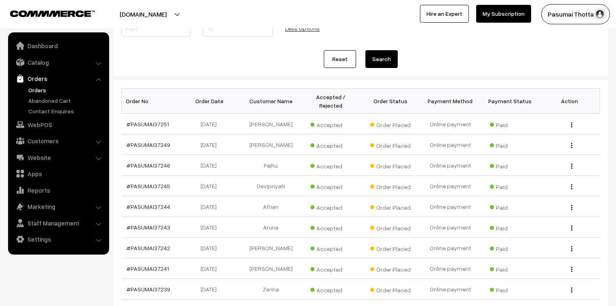
scroll to position [129, 0]
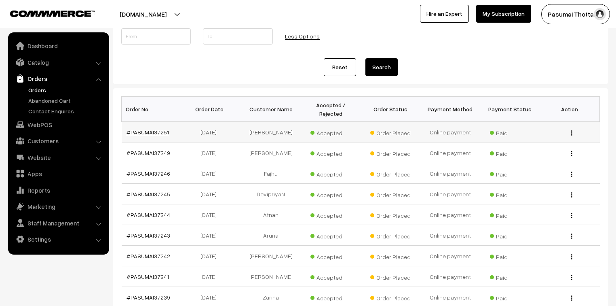
drag, startPoint x: 158, startPoint y: 118, endPoint x: 155, endPoint y: 123, distance: 5.8
drag, startPoint x: 155, startPoint y: 123, endPoint x: 166, endPoint y: 126, distance: 10.9
click at [166, 126] on td "#PASUMAI37251" at bounding box center [152, 132] width 60 height 21
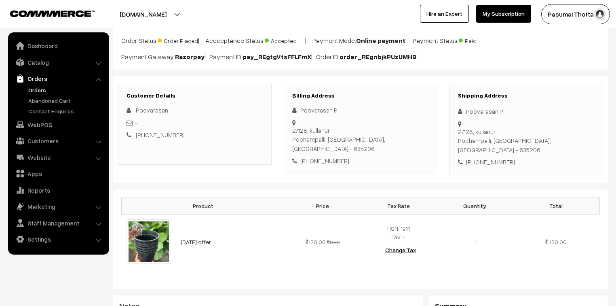
scroll to position [32, 0]
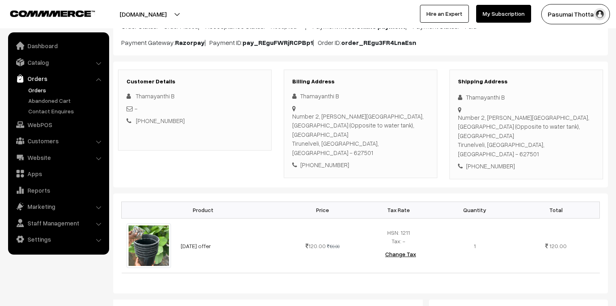
scroll to position [97, 0]
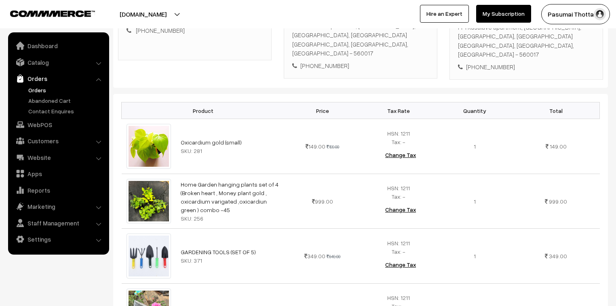
scroll to position [226, 0]
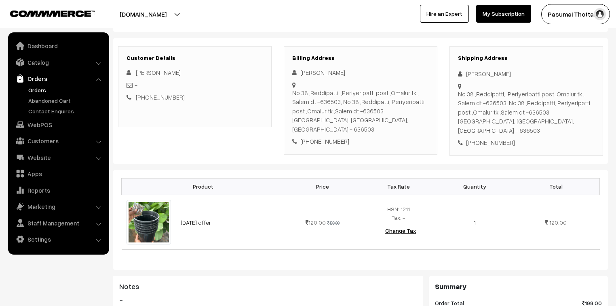
scroll to position [129, 0]
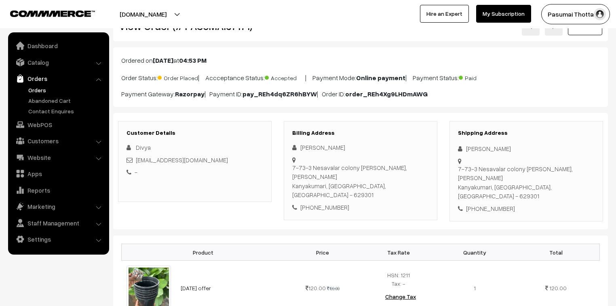
scroll to position [65, 0]
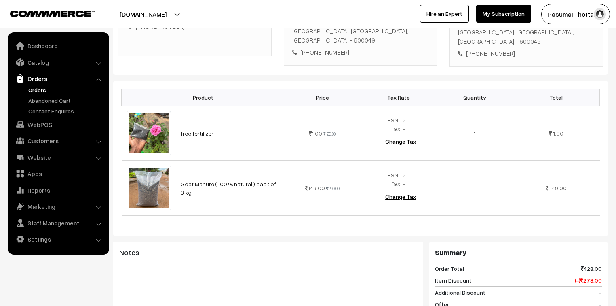
scroll to position [162, 0]
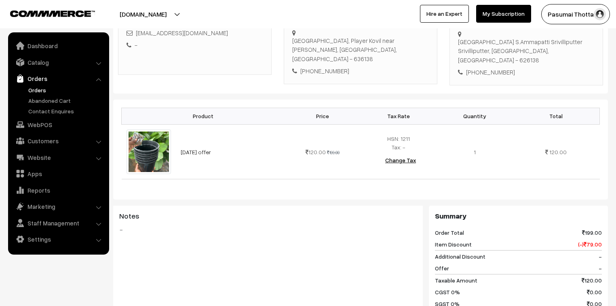
scroll to position [162, 0]
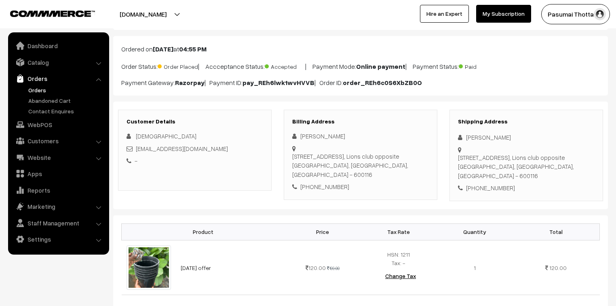
scroll to position [97, 0]
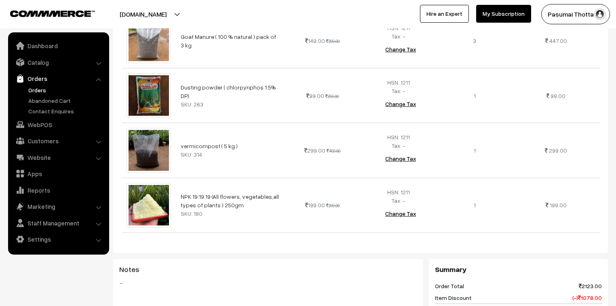
scroll to position [323, 0]
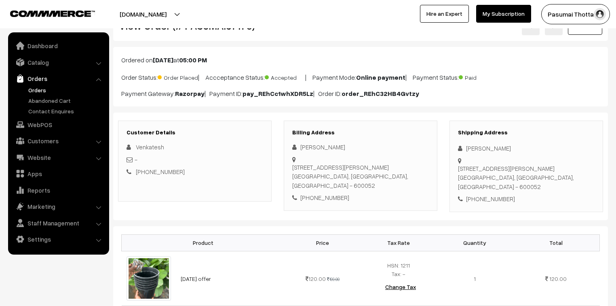
scroll to position [97, 0]
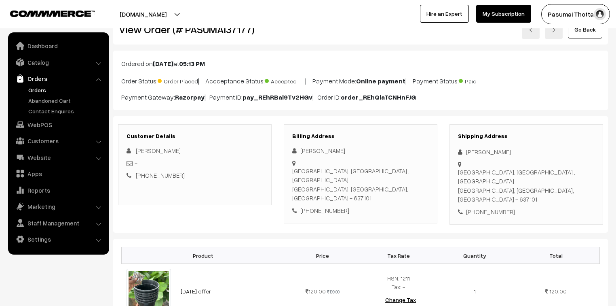
scroll to position [65, 0]
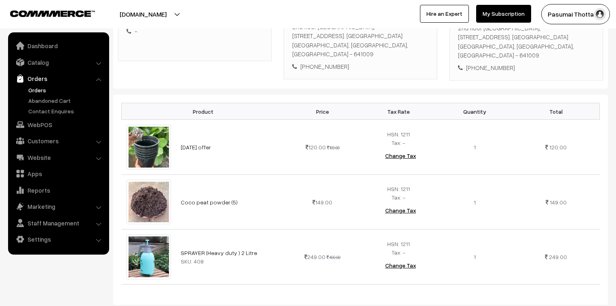
scroll to position [259, 0]
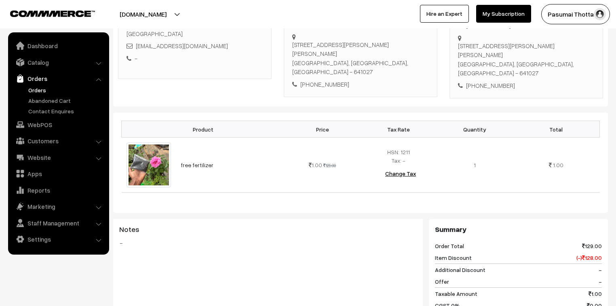
scroll to position [162, 0]
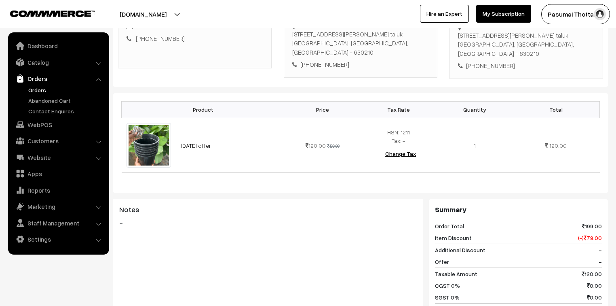
scroll to position [162, 0]
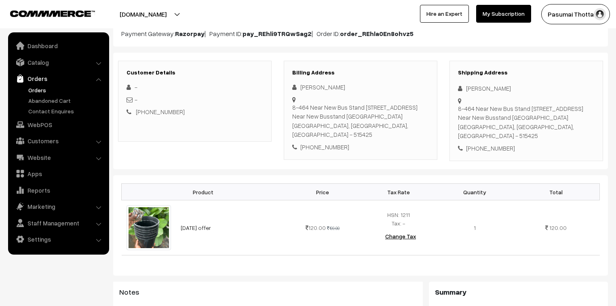
scroll to position [97, 0]
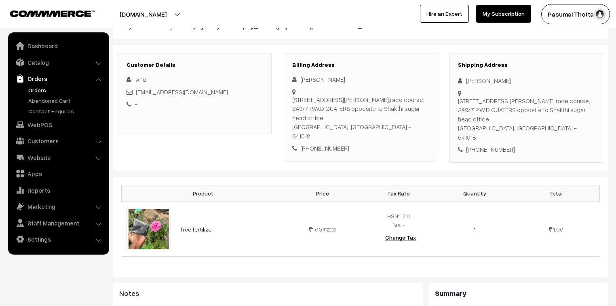
scroll to position [97, 0]
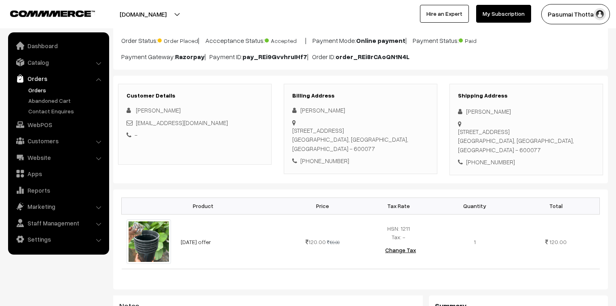
scroll to position [97, 0]
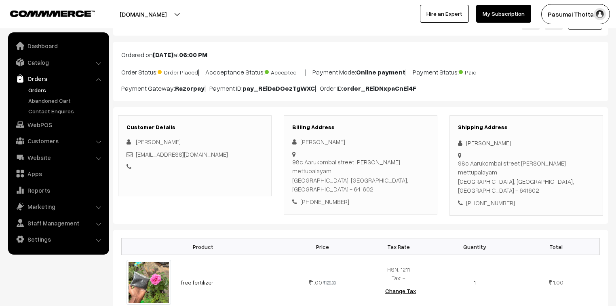
scroll to position [65, 0]
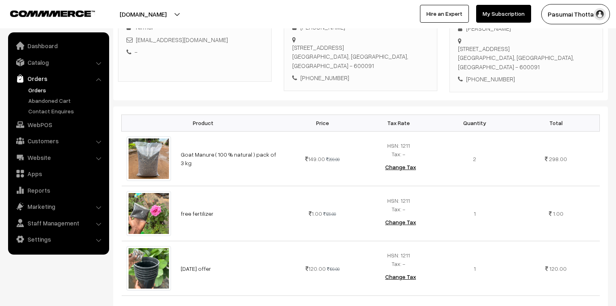
scroll to position [162, 0]
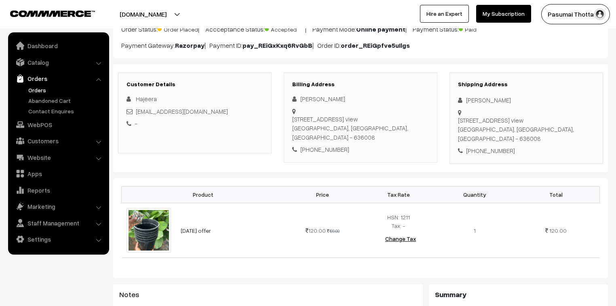
scroll to position [97, 0]
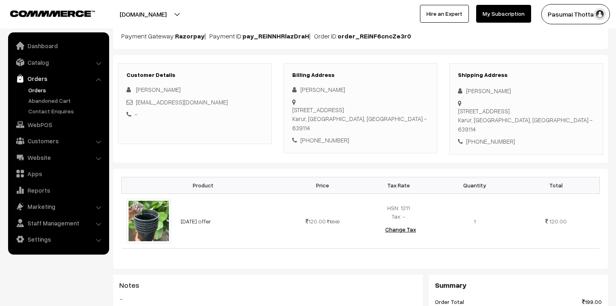
scroll to position [97, 0]
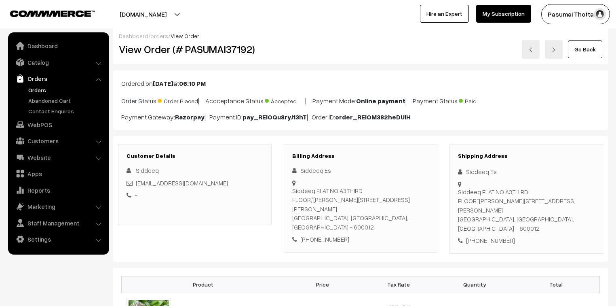
scroll to position [97, 0]
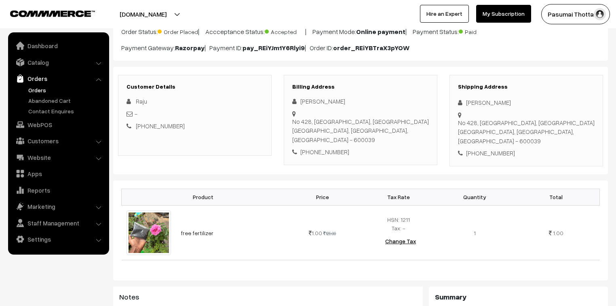
scroll to position [97, 0]
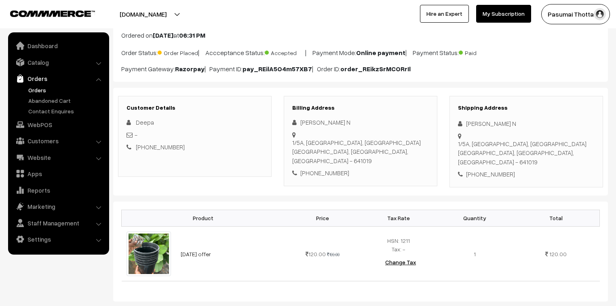
scroll to position [65, 0]
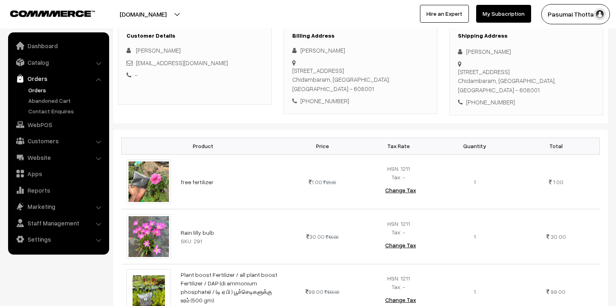
scroll to position [162, 0]
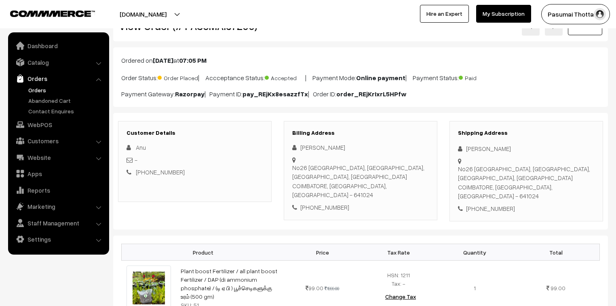
scroll to position [97, 0]
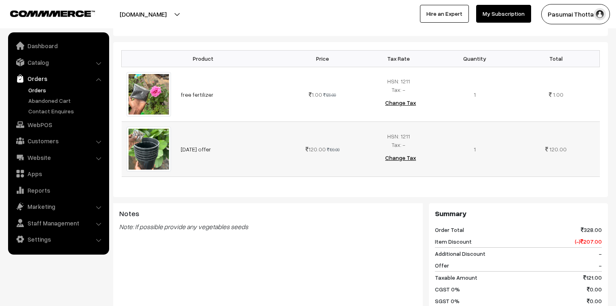
scroll to position [226, 0]
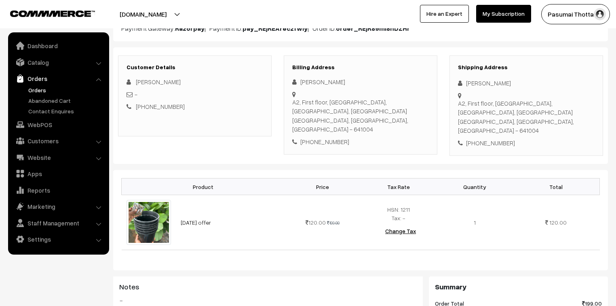
scroll to position [97, 0]
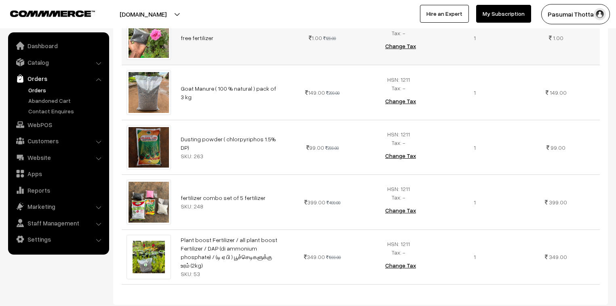
scroll to position [291, 0]
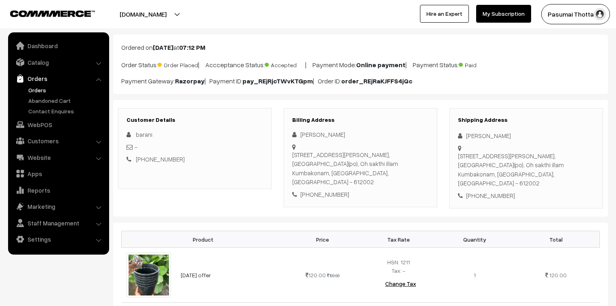
scroll to position [97, 0]
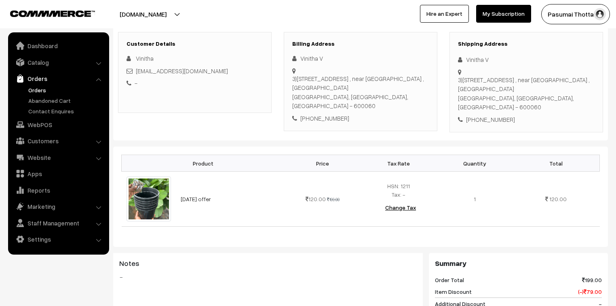
scroll to position [129, 0]
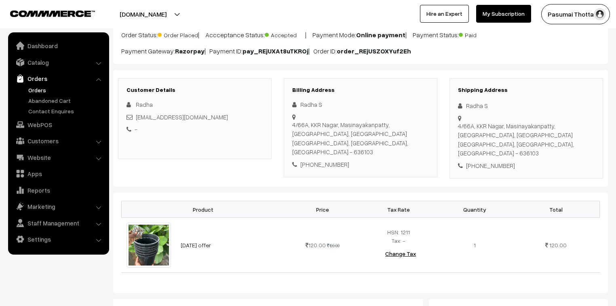
scroll to position [97, 0]
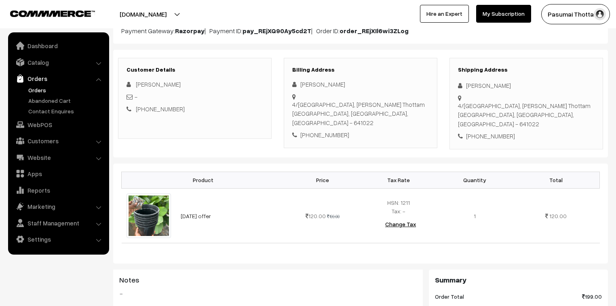
scroll to position [97, 0]
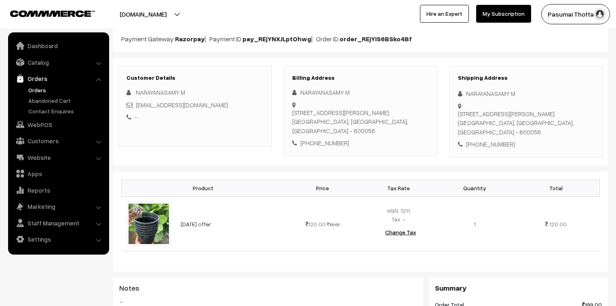
scroll to position [97, 0]
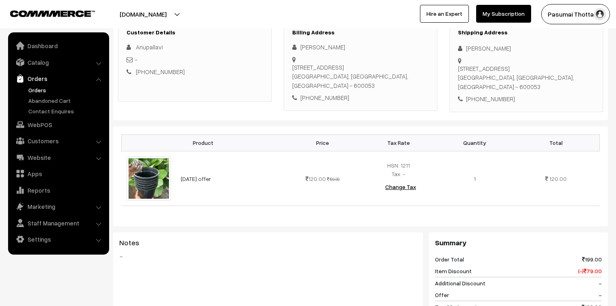
scroll to position [129, 0]
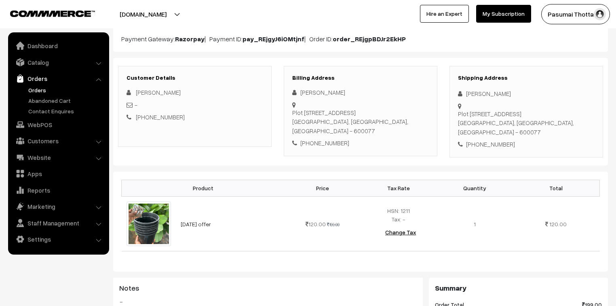
scroll to position [97, 0]
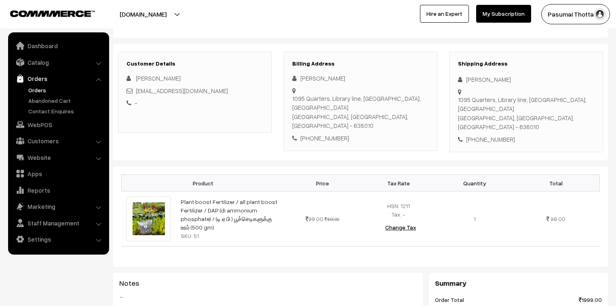
scroll to position [97, 0]
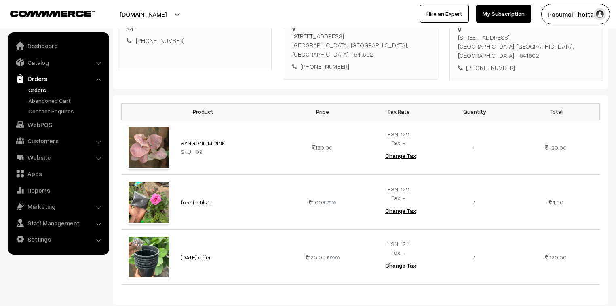
scroll to position [129, 0]
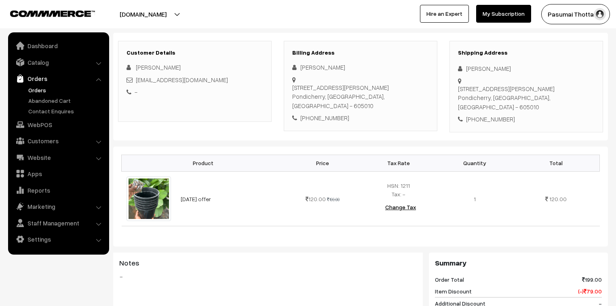
scroll to position [97, 0]
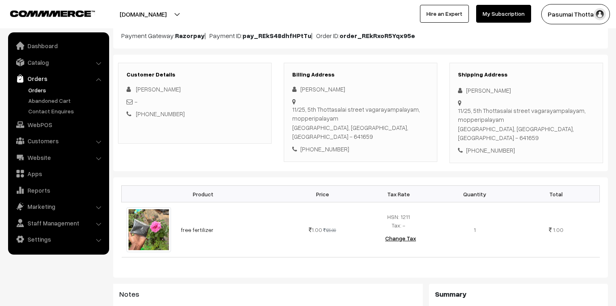
scroll to position [97, 0]
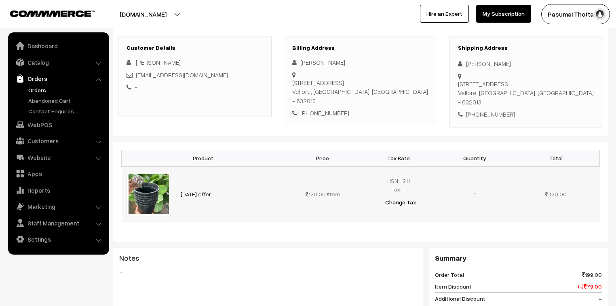
scroll to position [129, 0]
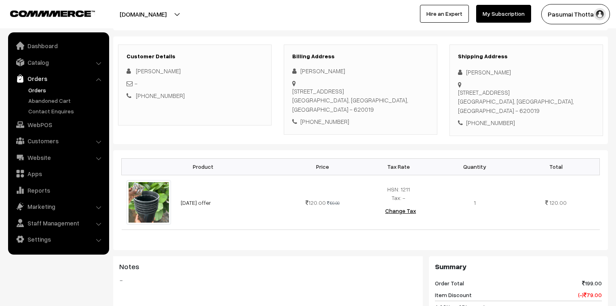
scroll to position [129, 0]
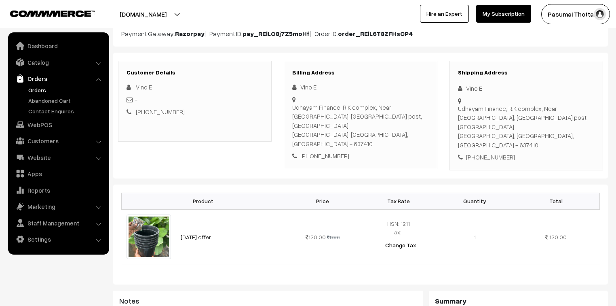
scroll to position [97, 0]
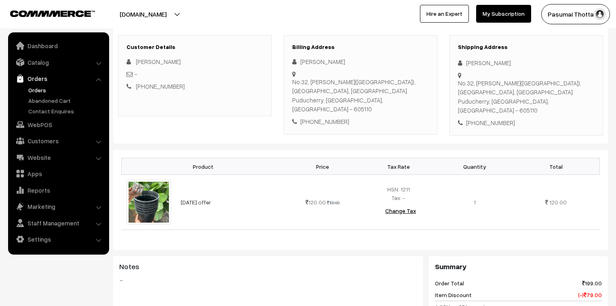
scroll to position [129, 0]
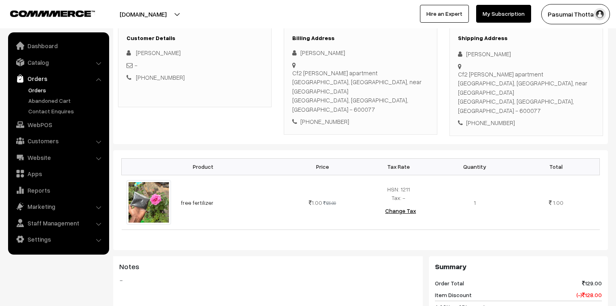
scroll to position [129, 0]
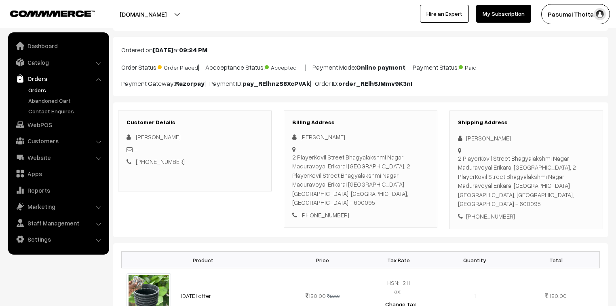
scroll to position [97, 0]
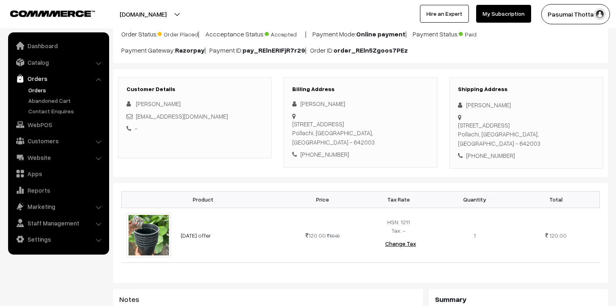
scroll to position [97, 0]
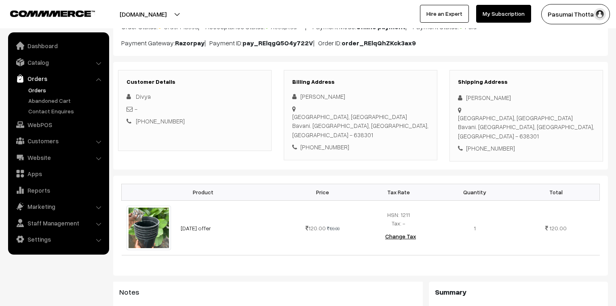
scroll to position [97, 0]
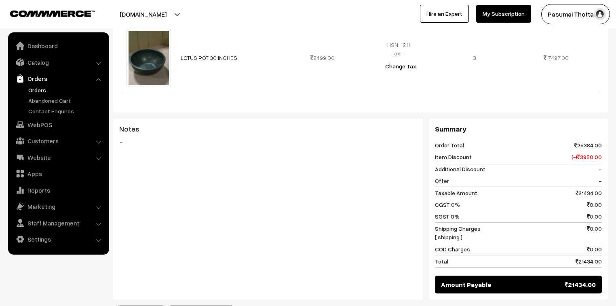
scroll to position [485, 0]
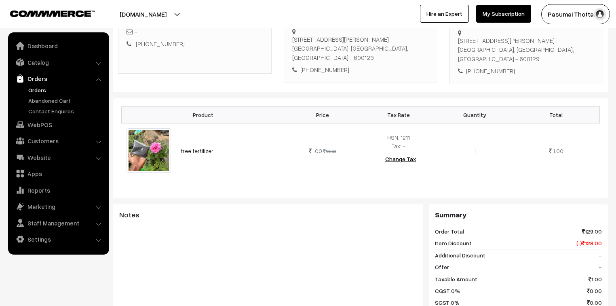
scroll to position [162, 0]
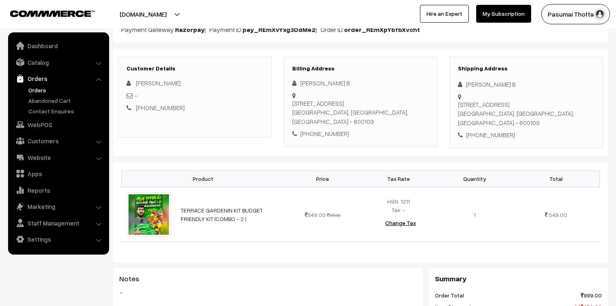
scroll to position [129, 0]
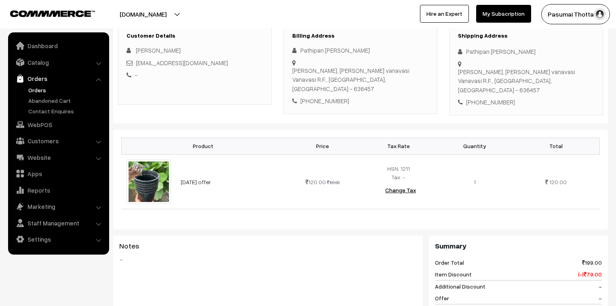
scroll to position [129, 0]
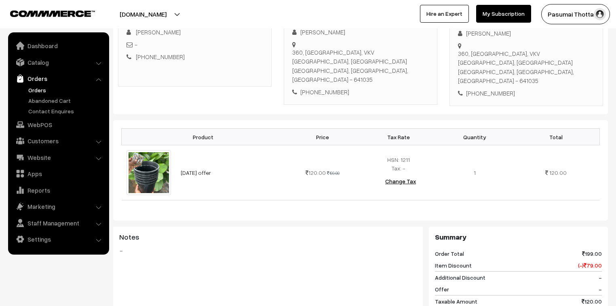
scroll to position [65, 0]
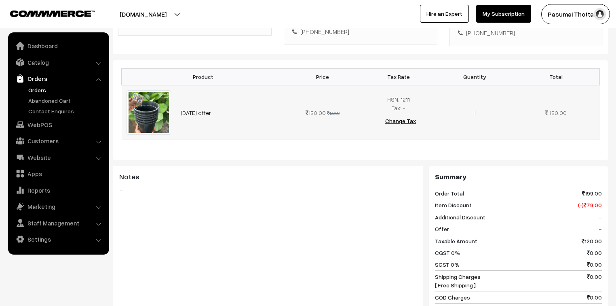
scroll to position [129, 0]
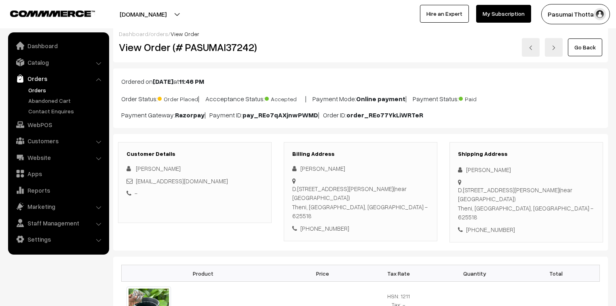
scroll to position [97, 0]
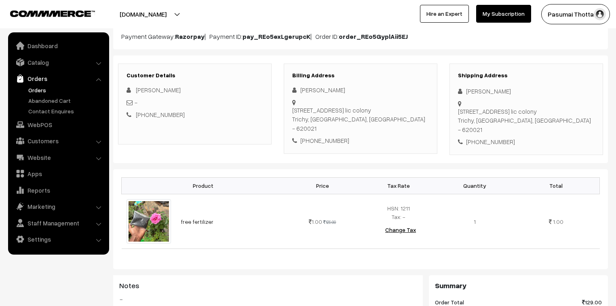
scroll to position [129, 0]
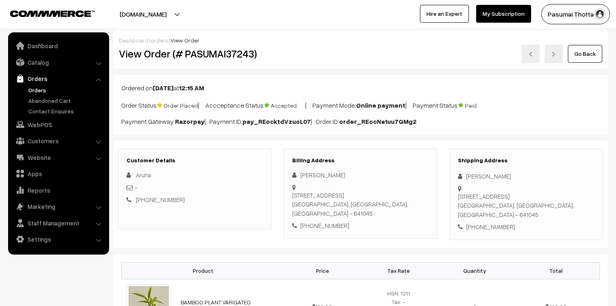
scroll to position [97, 0]
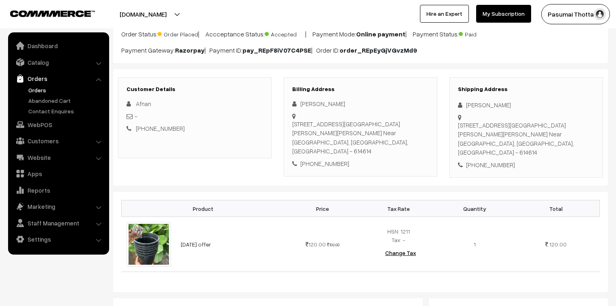
scroll to position [129, 0]
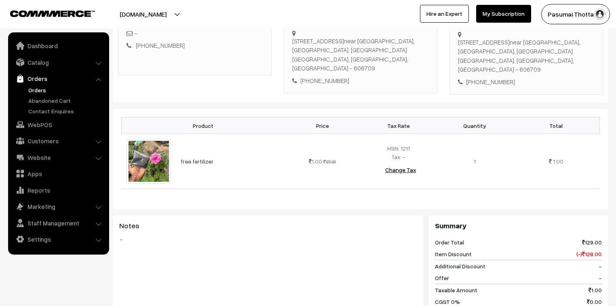
scroll to position [162, 0]
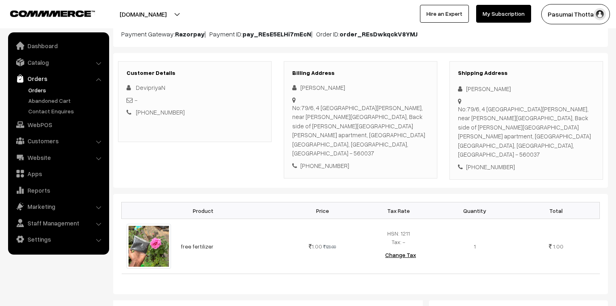
scroll to position [97, 0]
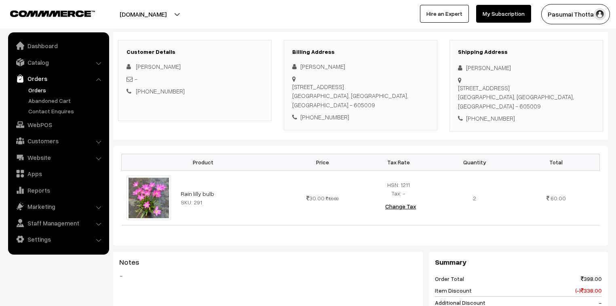
scroll to position [97, 0]
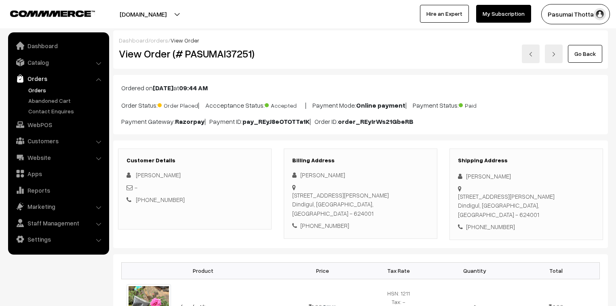
scroll to position [65, 0]
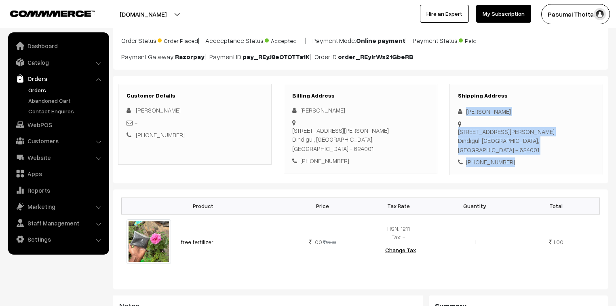
drag, startPoint x: 465, startPoint y: 111, endPoint x: 517, endPoint y: 141, distance: 59.6
click at [517, 141] on div "Shipping Address [PERSON_NAME] [STREET_ADDRESS][PERSON_NAME] [PHONE_NUMBER]" at bounding box center [526, 129] width 154 height 91
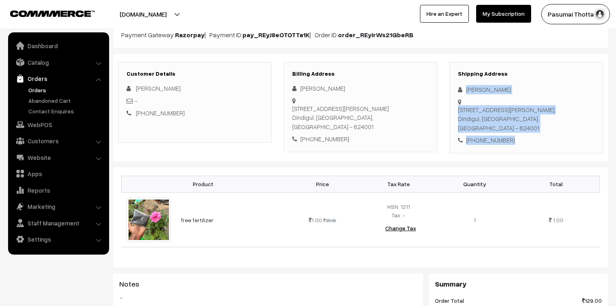
scroll to position [97, 0]
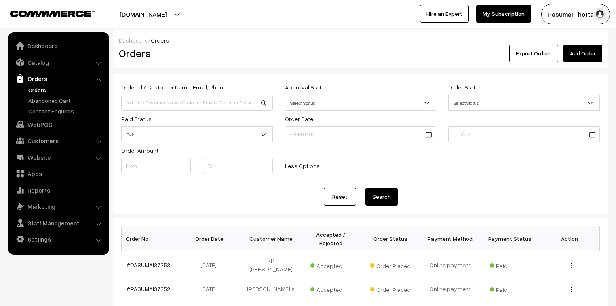
scroll to position [129, 0]
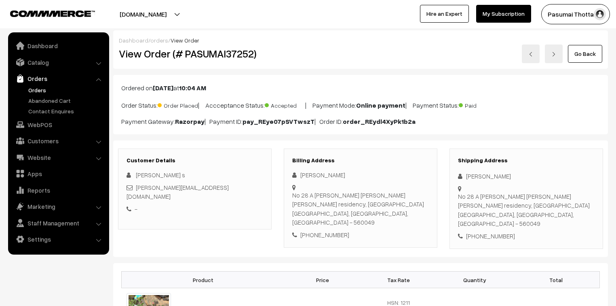
scroll to position [97, 0]
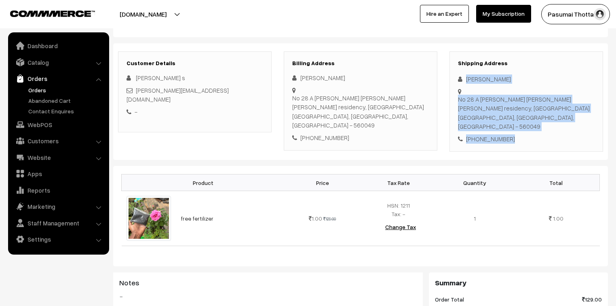
drag, startPoint x: 466, startPoint y: 77, endPoint x: 516, endPoint y: 131, distance: 73.2
click at [516, 131] on div "Shipping Address [PERSON_NAME] [STREET_ADDRESS][PERSON_NAME][PERSON_NAME][PERSO…" at bounding box center [526, 101] width 154 height 101
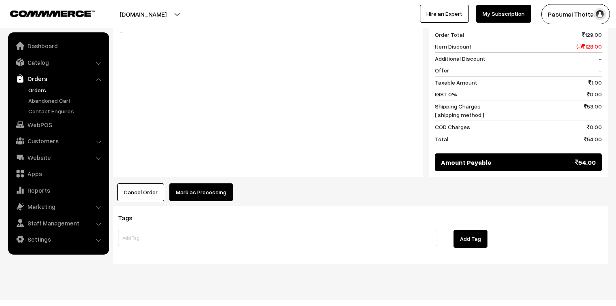
click at [182, 183] on button "Mark as Processing" at bounding box center [200, 192] width 63 height 18
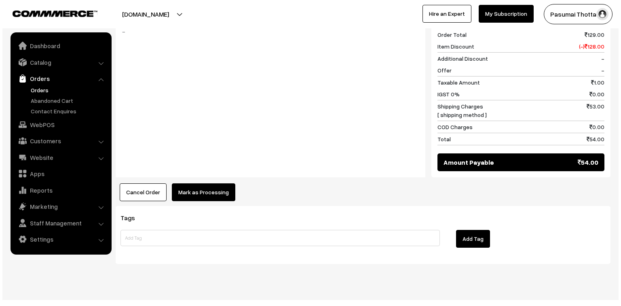
scroll to position [362, 0]
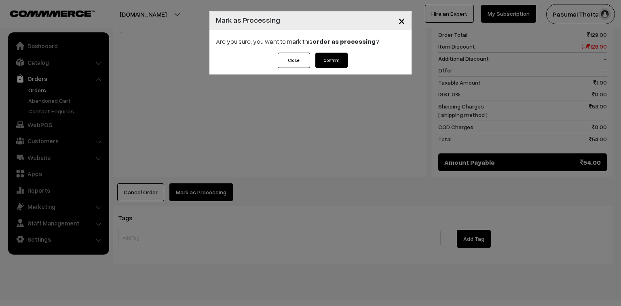
click at [341, 65] on button "Confirm" at bounding box center [331, 60] width 32 height 15
